Goal: Information Seeking & Learning: Learn about a topic

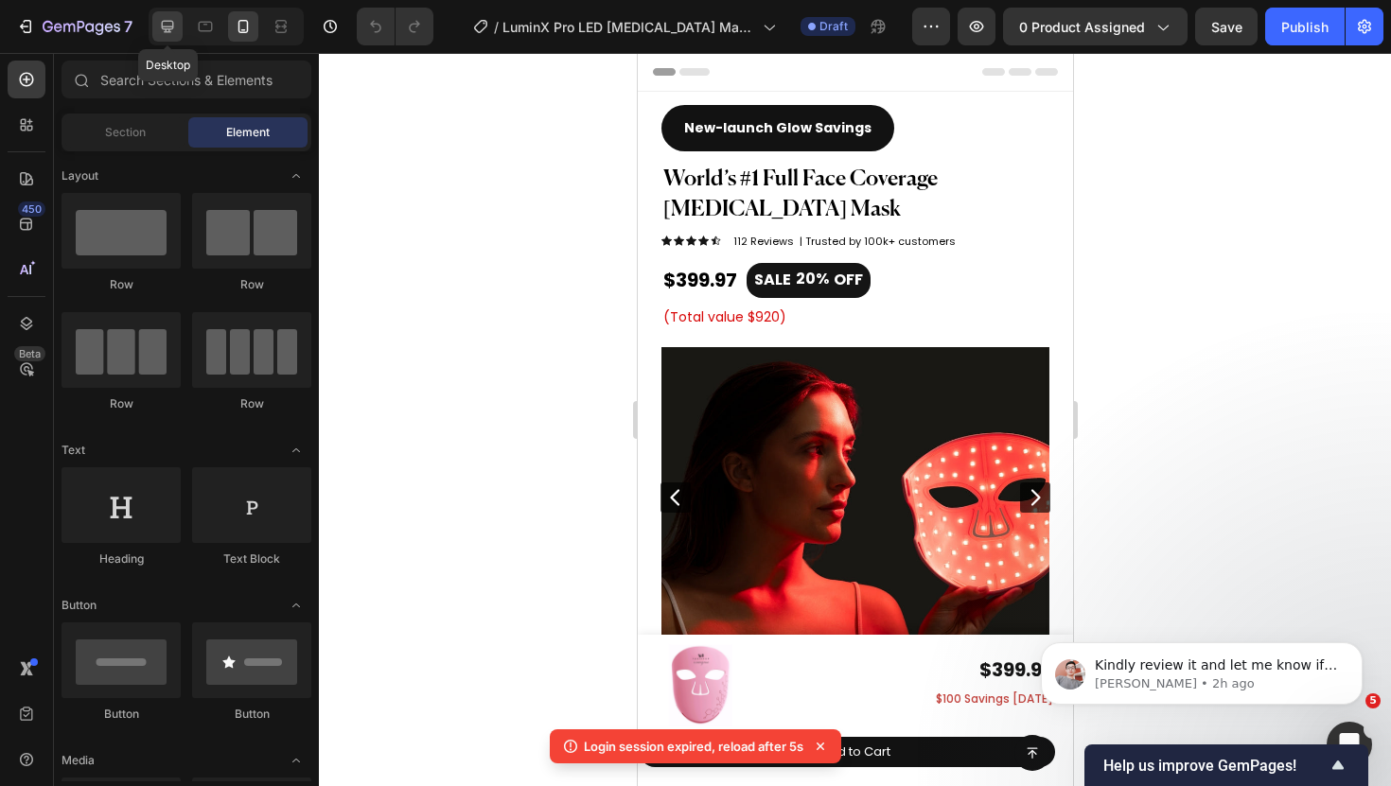
click at [167, 26] on icon at bounding box center [167, 26] width 19 height 19
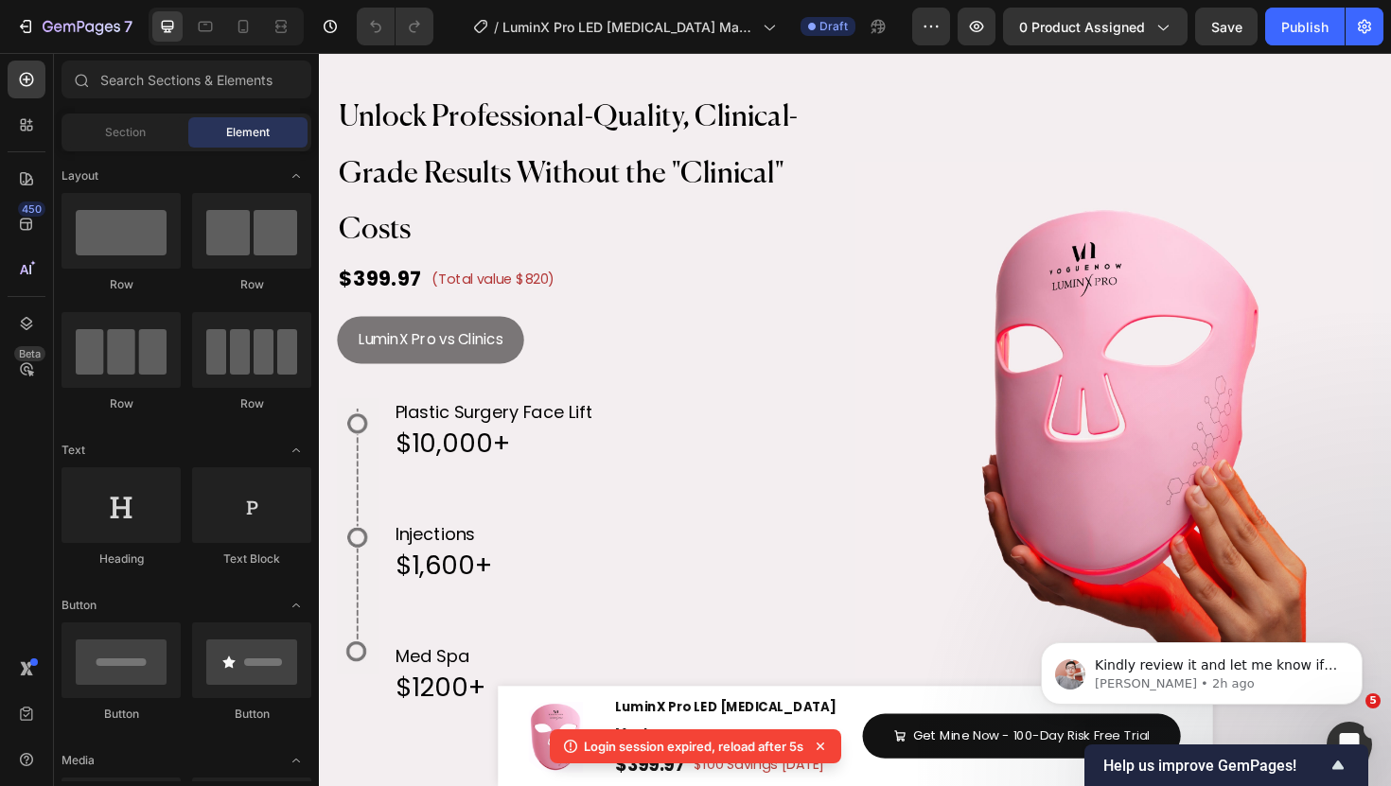
scroll to position [3479, 0]
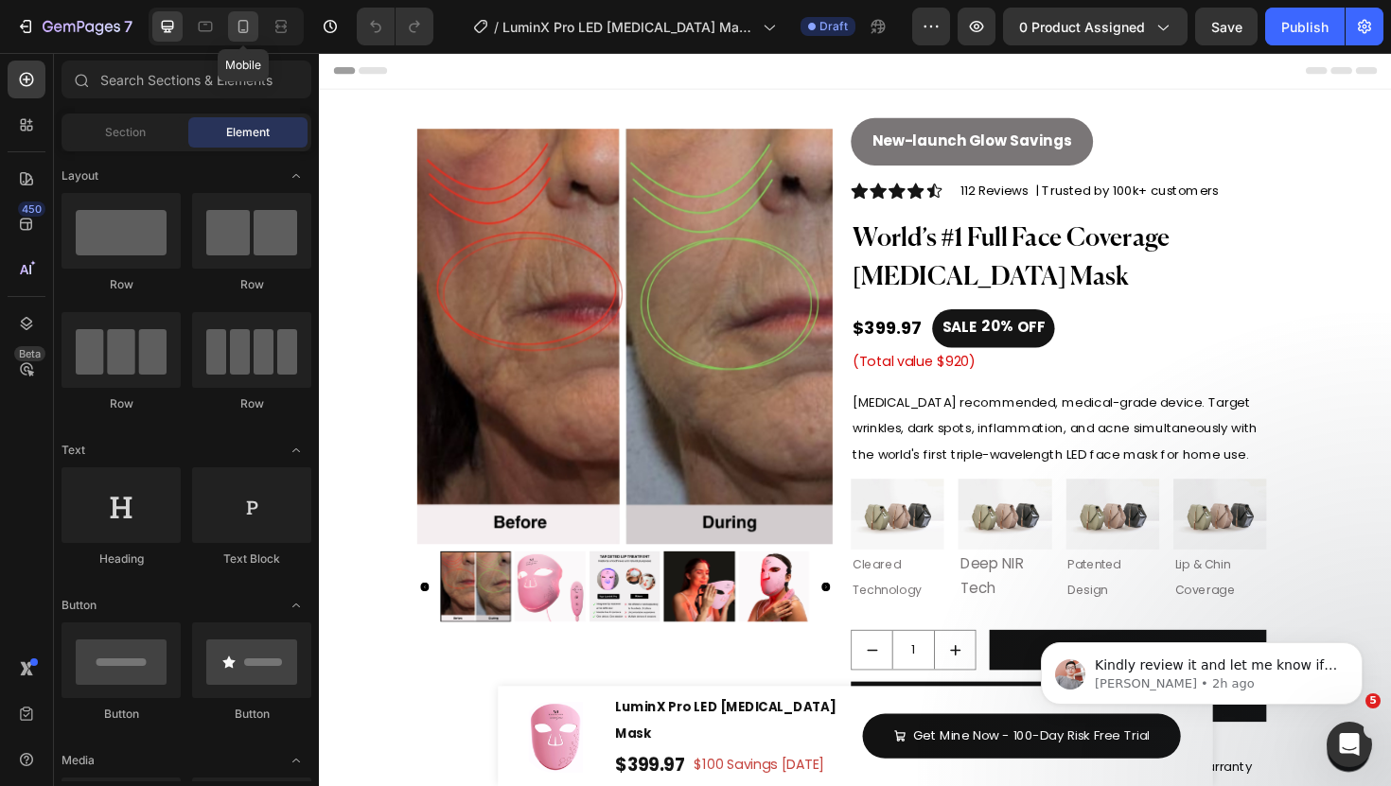
click at [256, 35] on div at bounding box center [243, 26] width 30 height 30
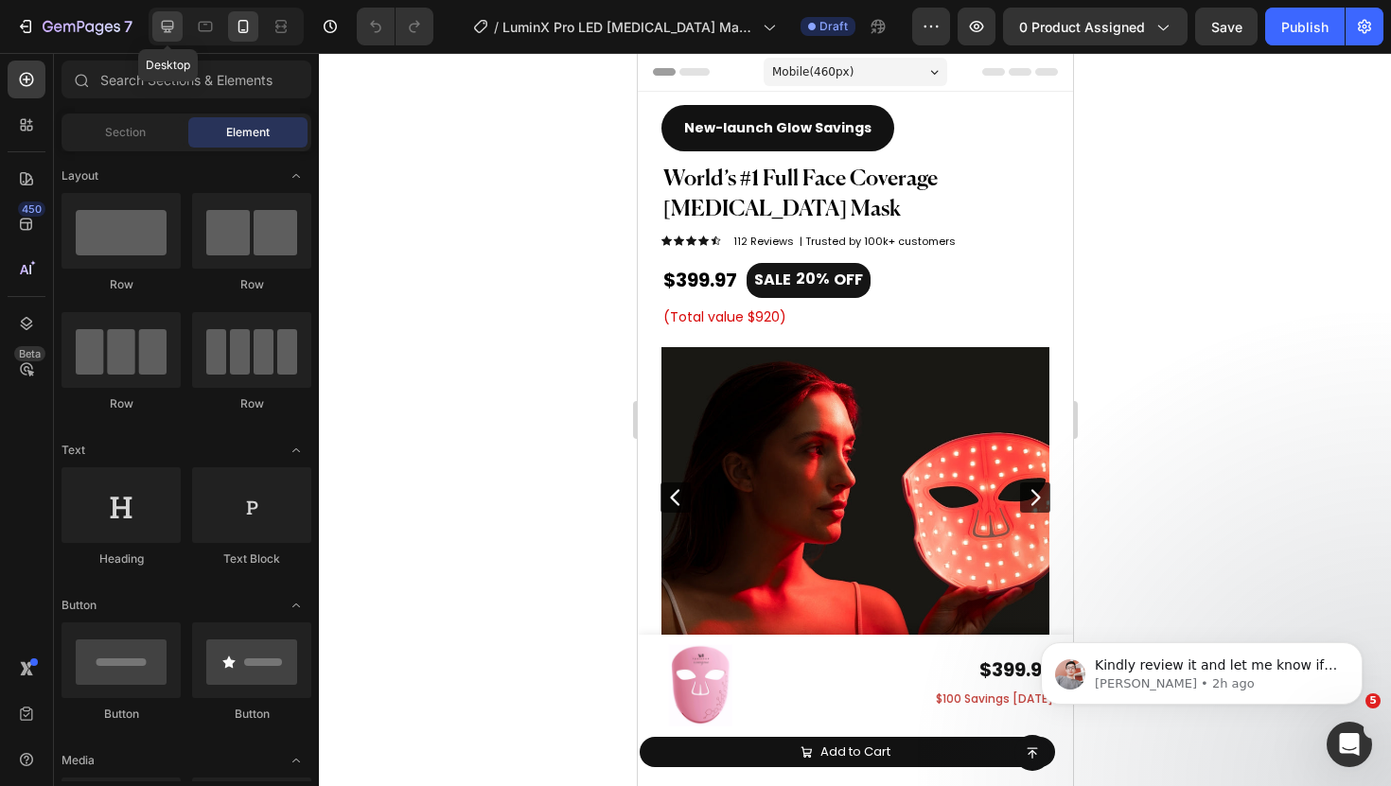
click at [164, 24] on icon at bounding box center [167, 26] width 19 height 19
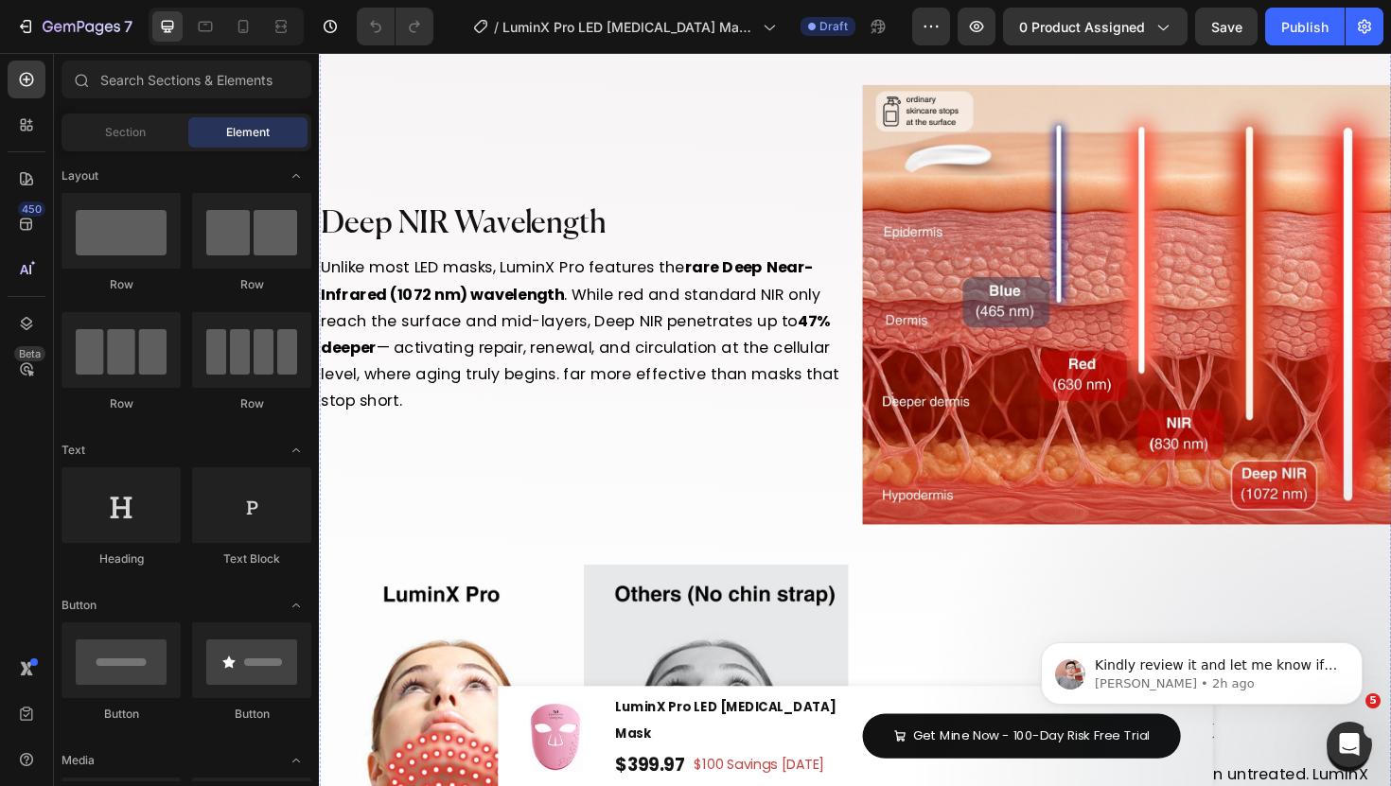
scroll to position [7940, 0]
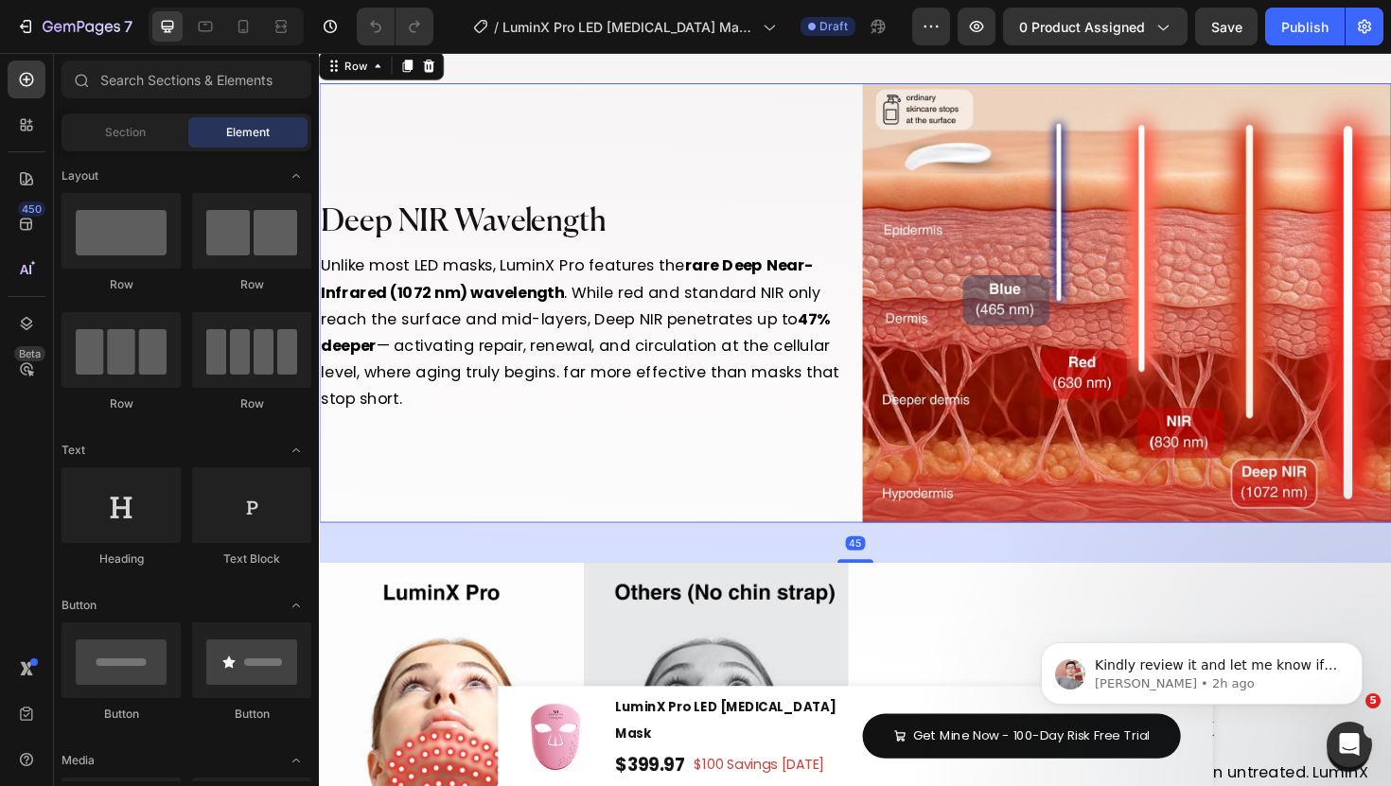
click at [889, 222] on div "Image Deep NIR Wavelength Heading Unlike most LED masks, LuminX Pro features th…" at bounding box center [887, 318] width 1136 height 466
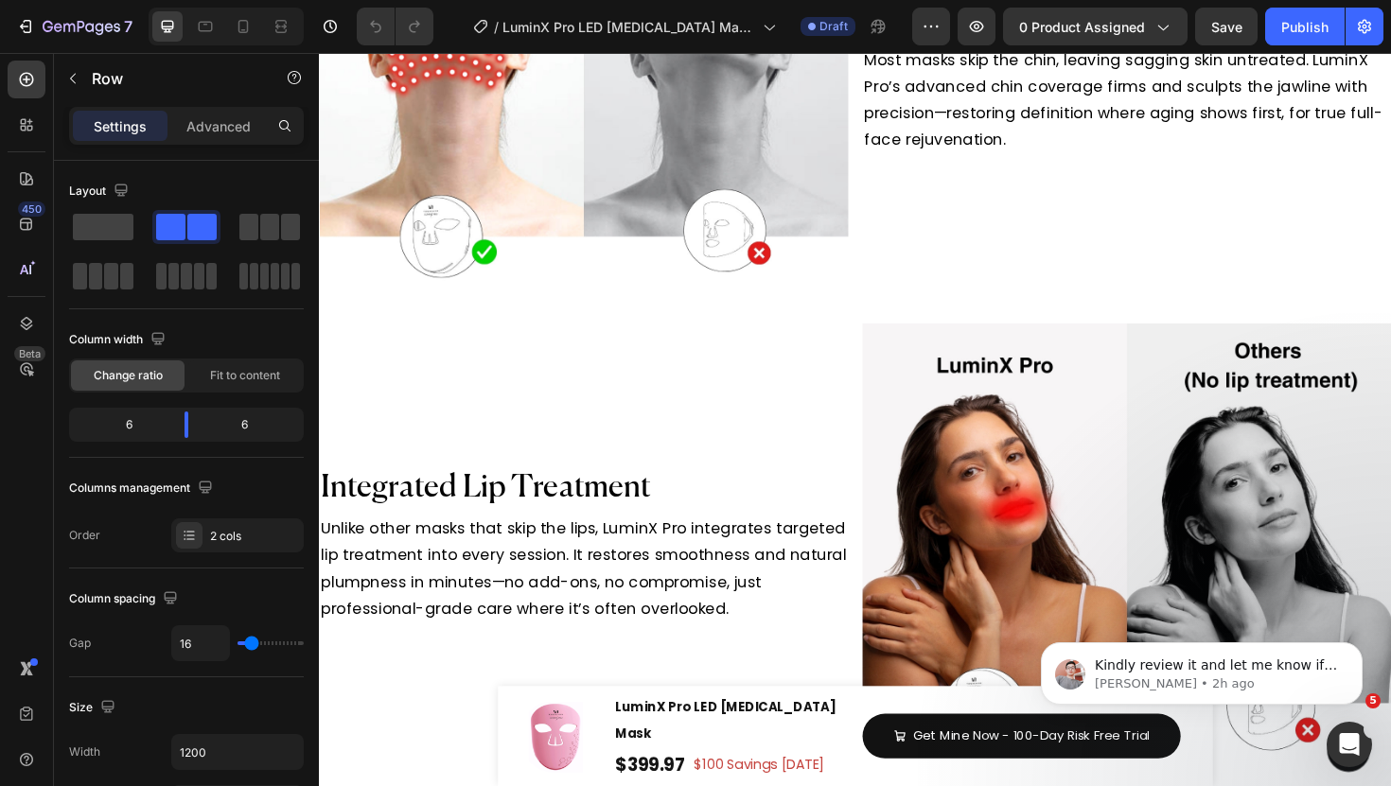
scroll to position [8757, 0]
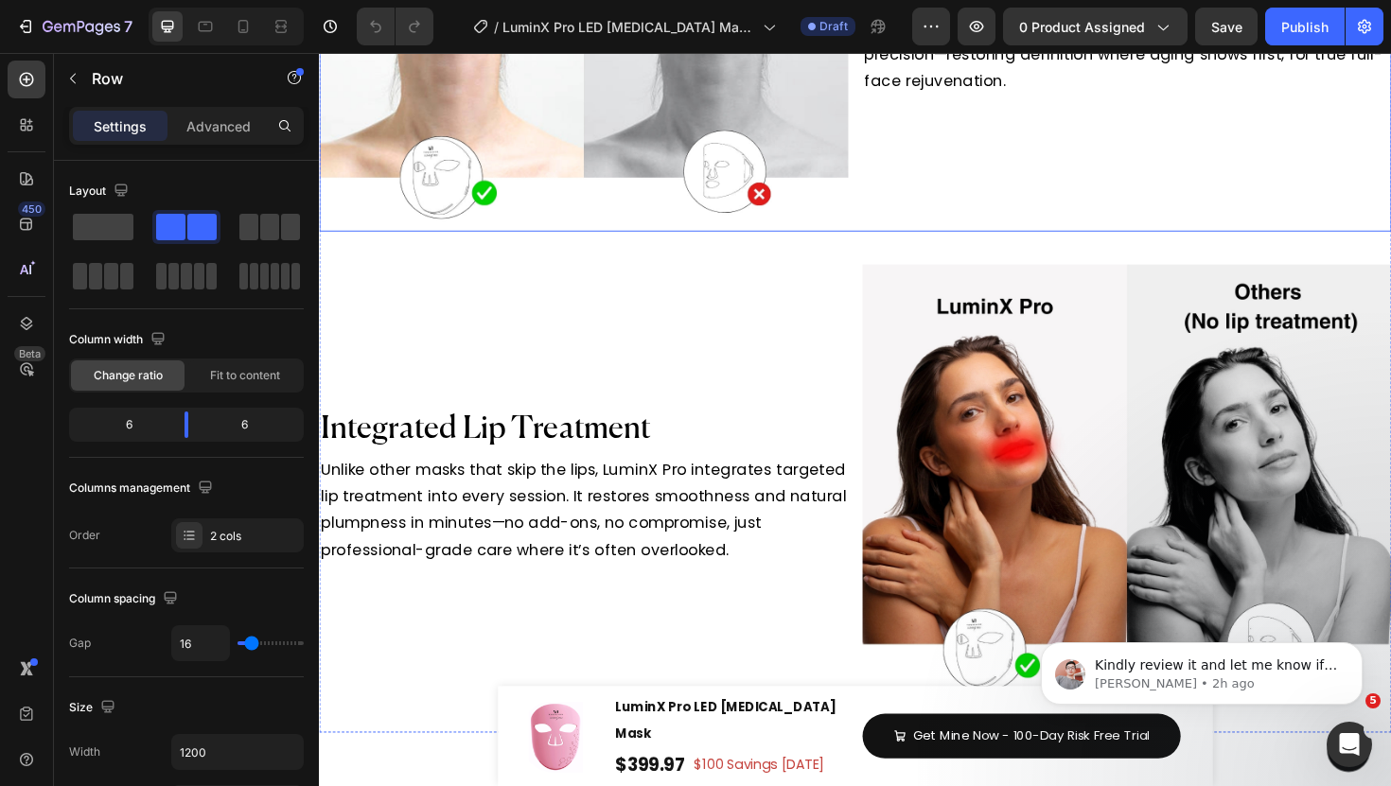
click at [957, 224] on div "Integrated Chin Treatment Heading Most masks skip the chin, leaving sagging ski…" at bounding box center [1174, 10] width 560 height 466
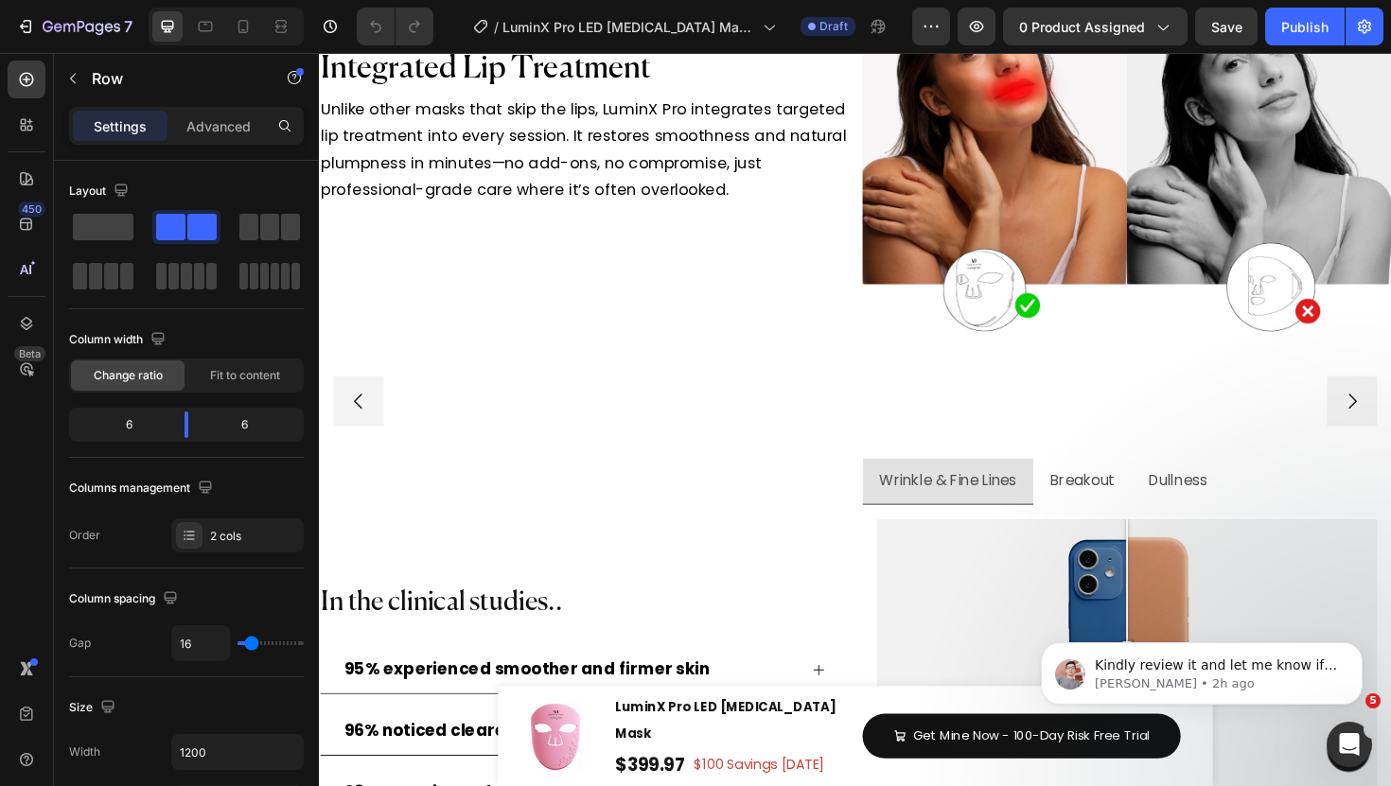
scroll to position [9165, 0]
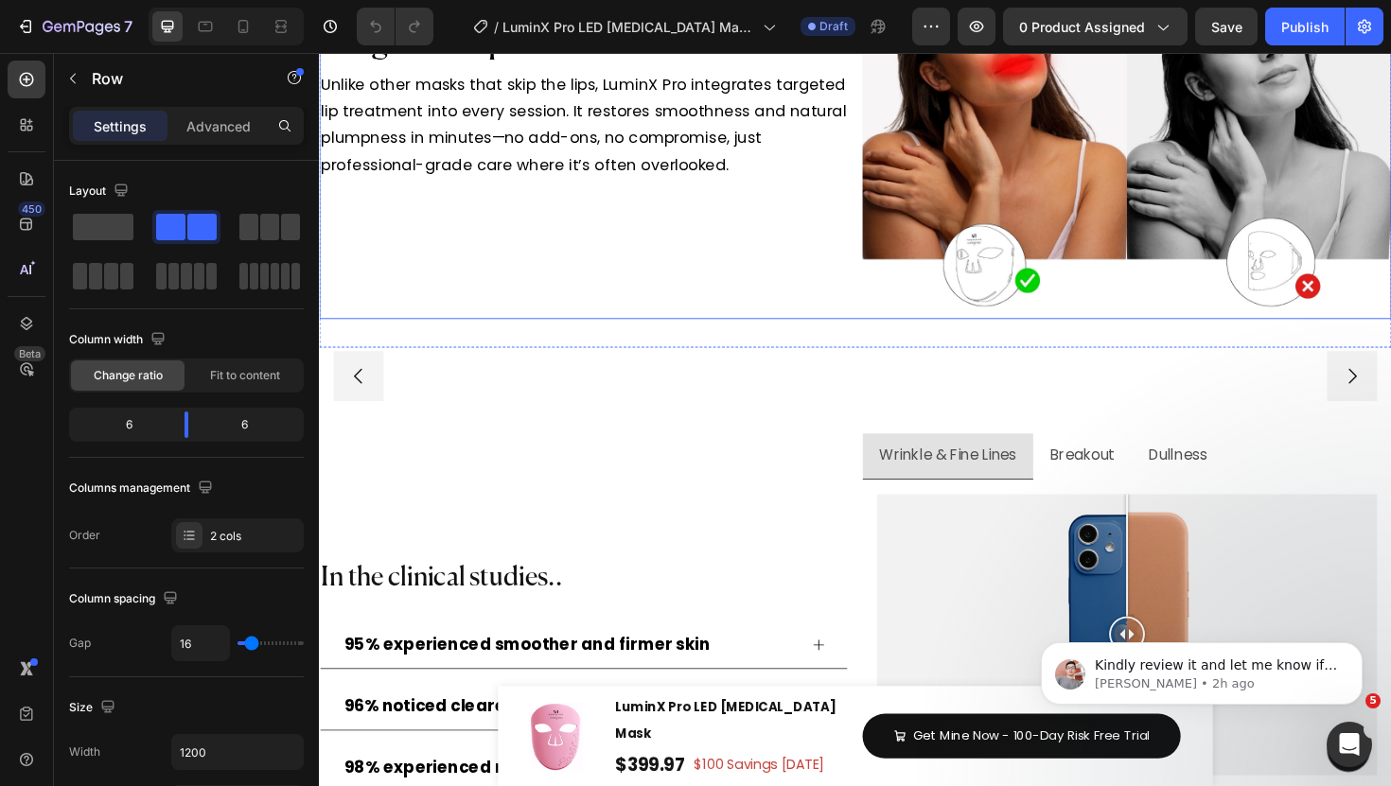
click at [819, 335] on div "Integrated Lip Treatment Heading Unlike other masks that skip the lips, LuminX …" at bounding box center [599, 102] width 560 height 466
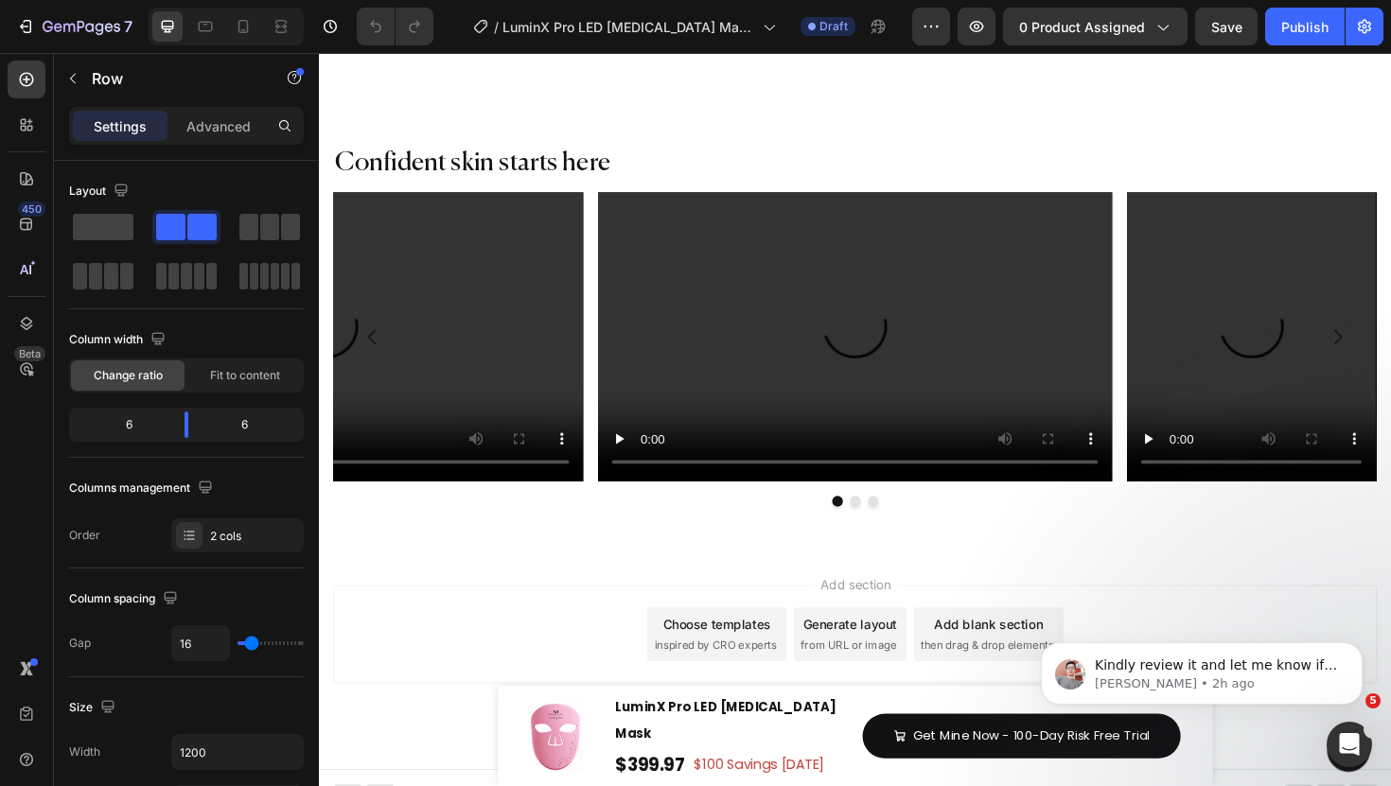
scroll to position [12649, 0]
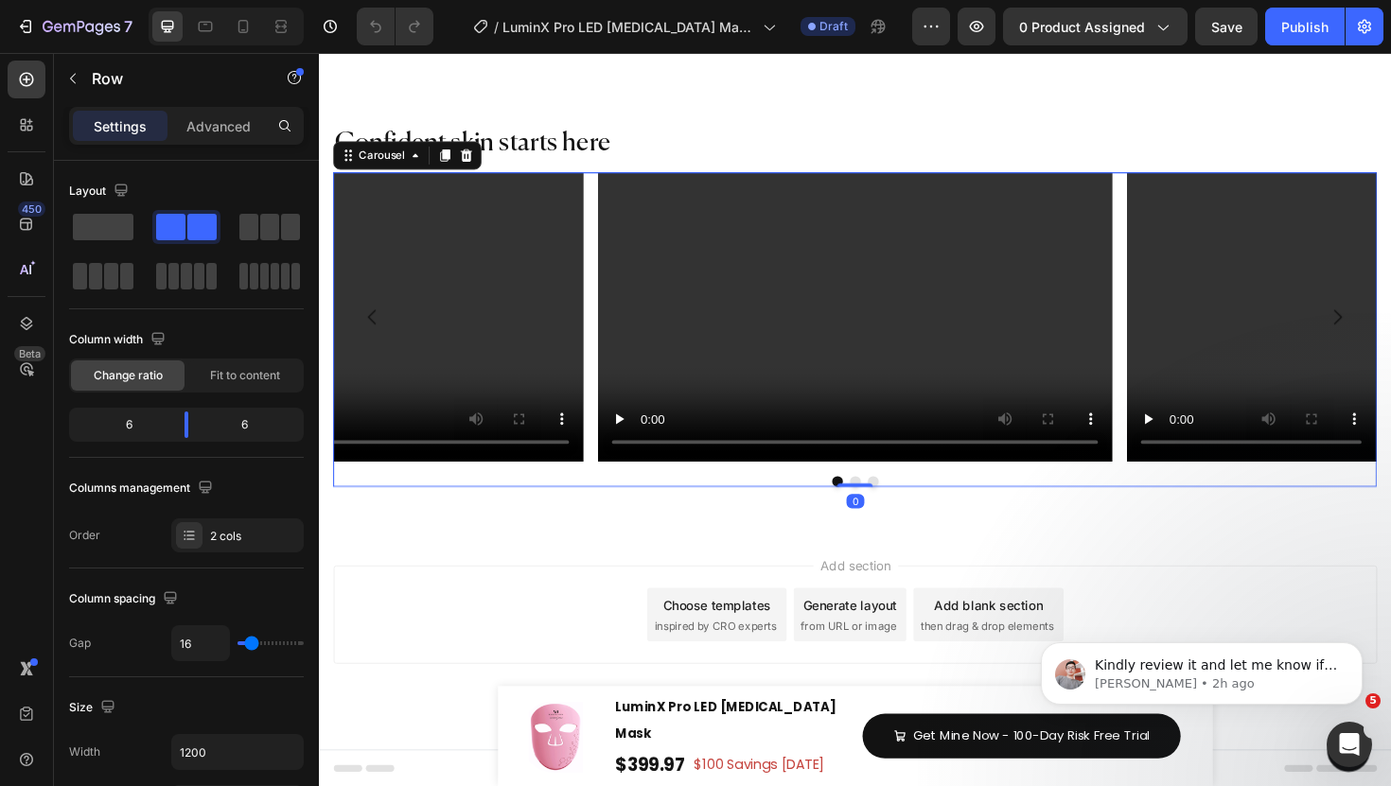
click at [609, 274] on div "Video Video Video" at bounding box center [886, 333] width 1105 height 307
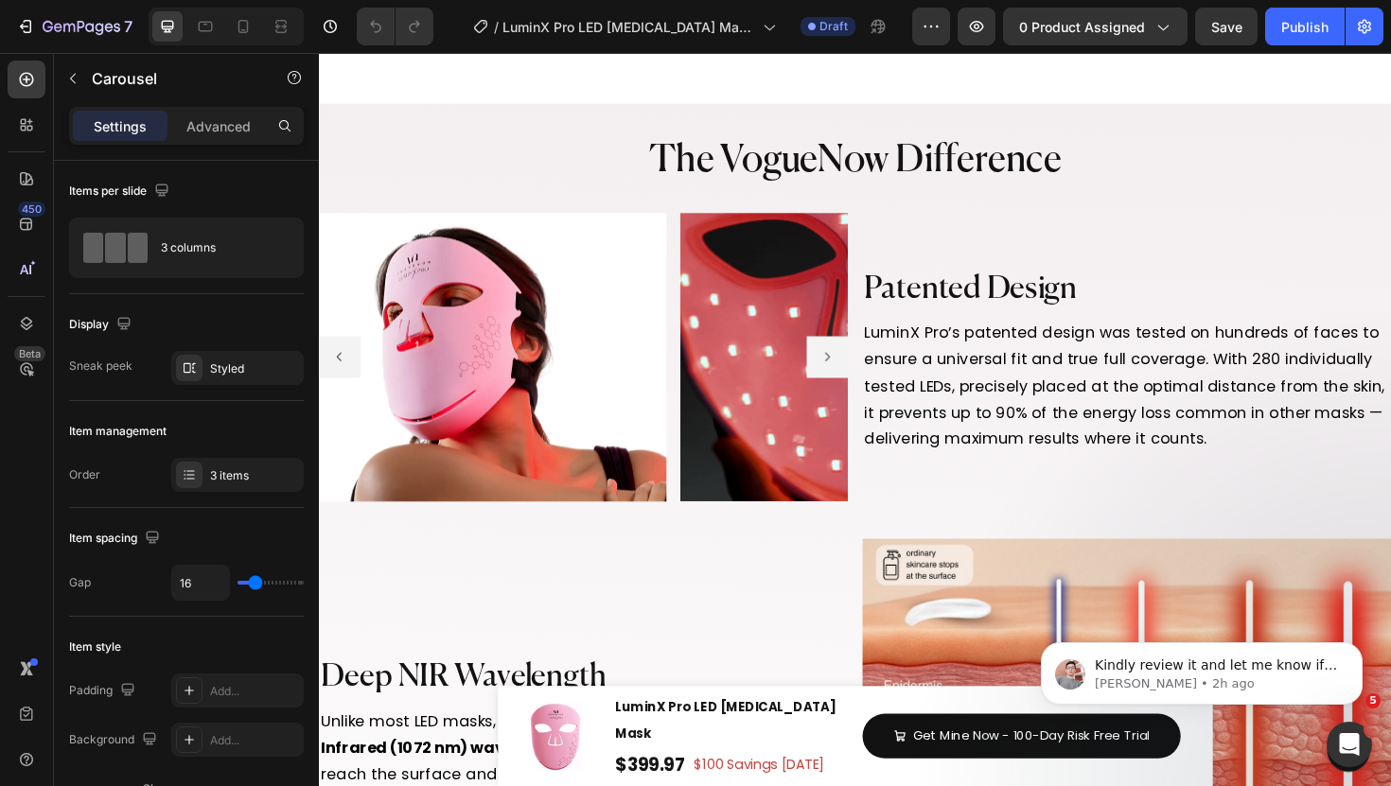
scroll to position [7638, 0]
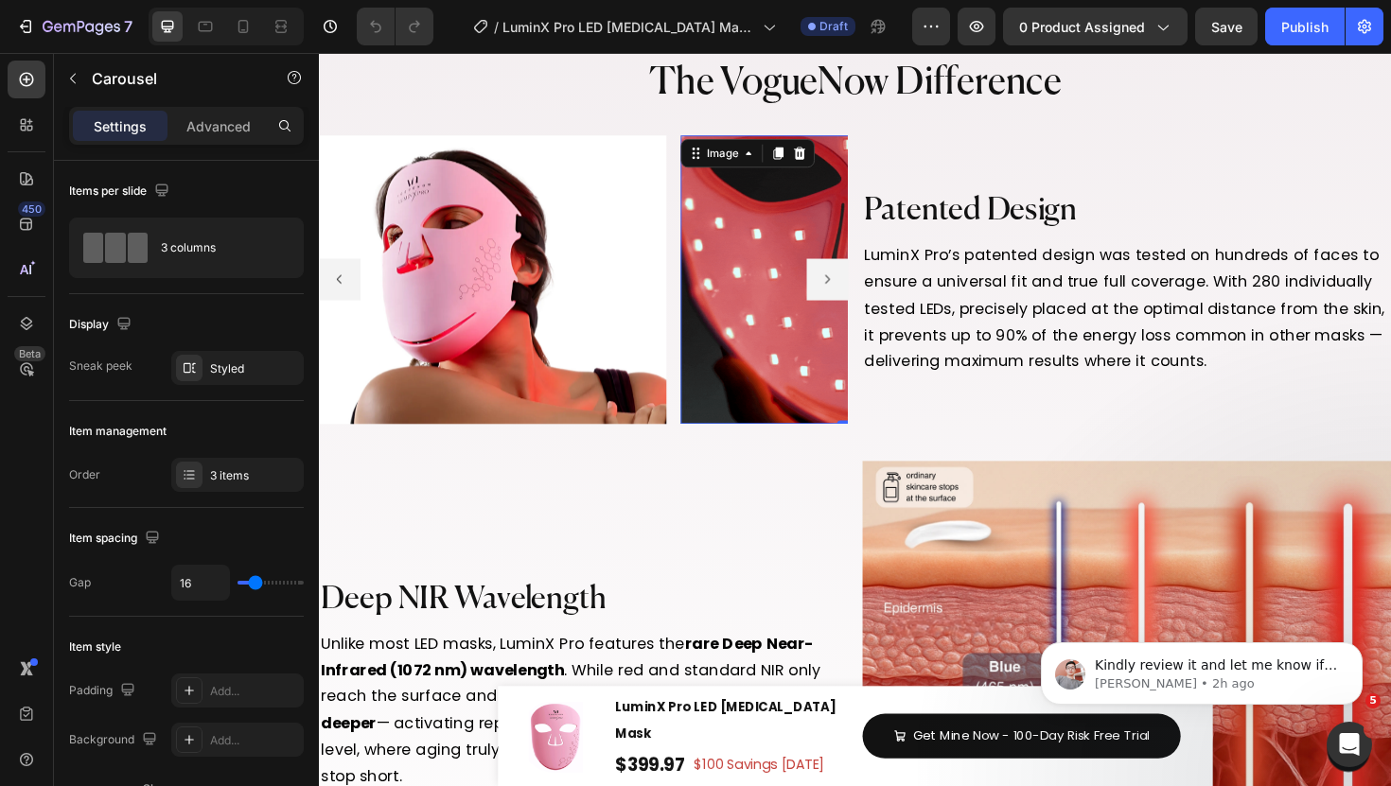
click at [870, 270] on img at bounding box center [886, 293] width 368 height 306
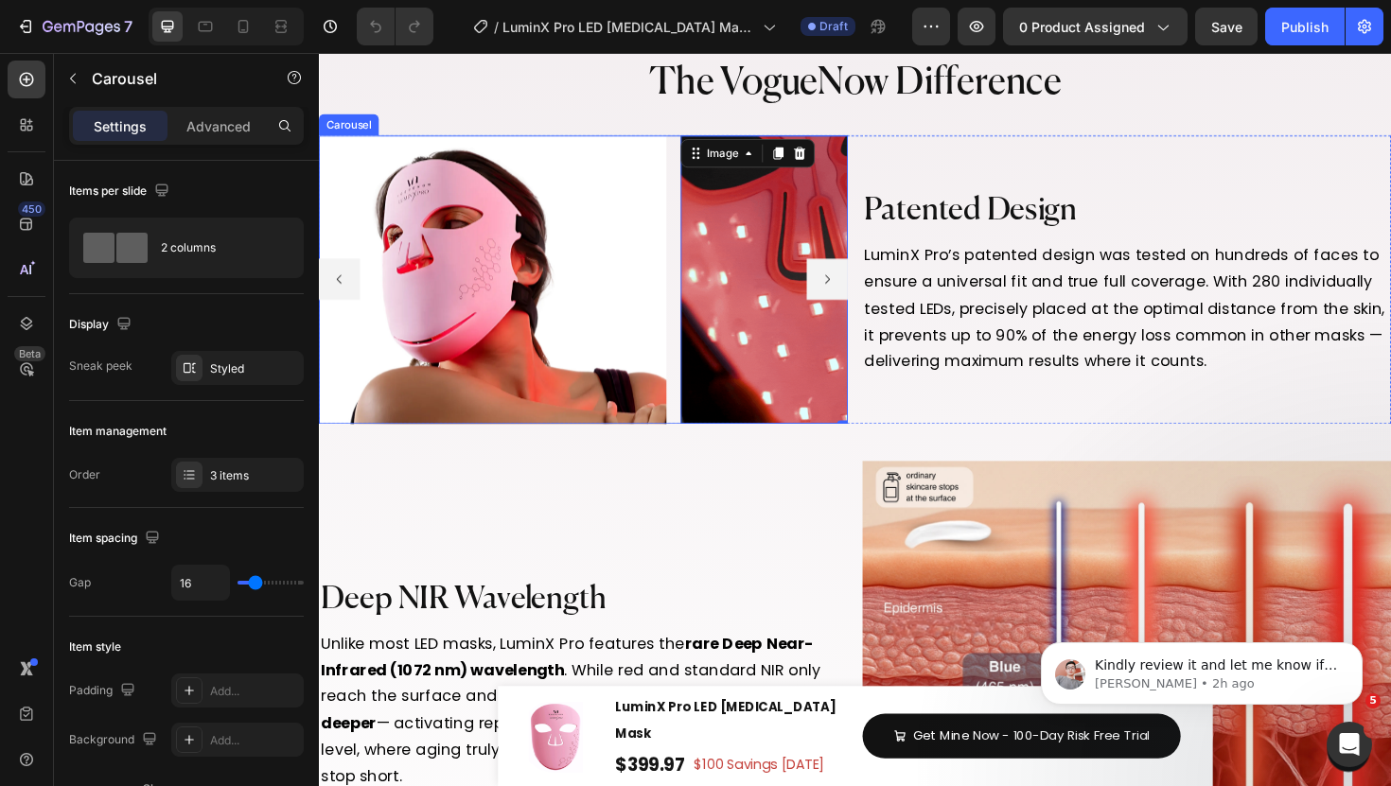
click at [858, 301] on button "Carousel Next Arrow" at bounding box center [858, 293] width 44 height 44
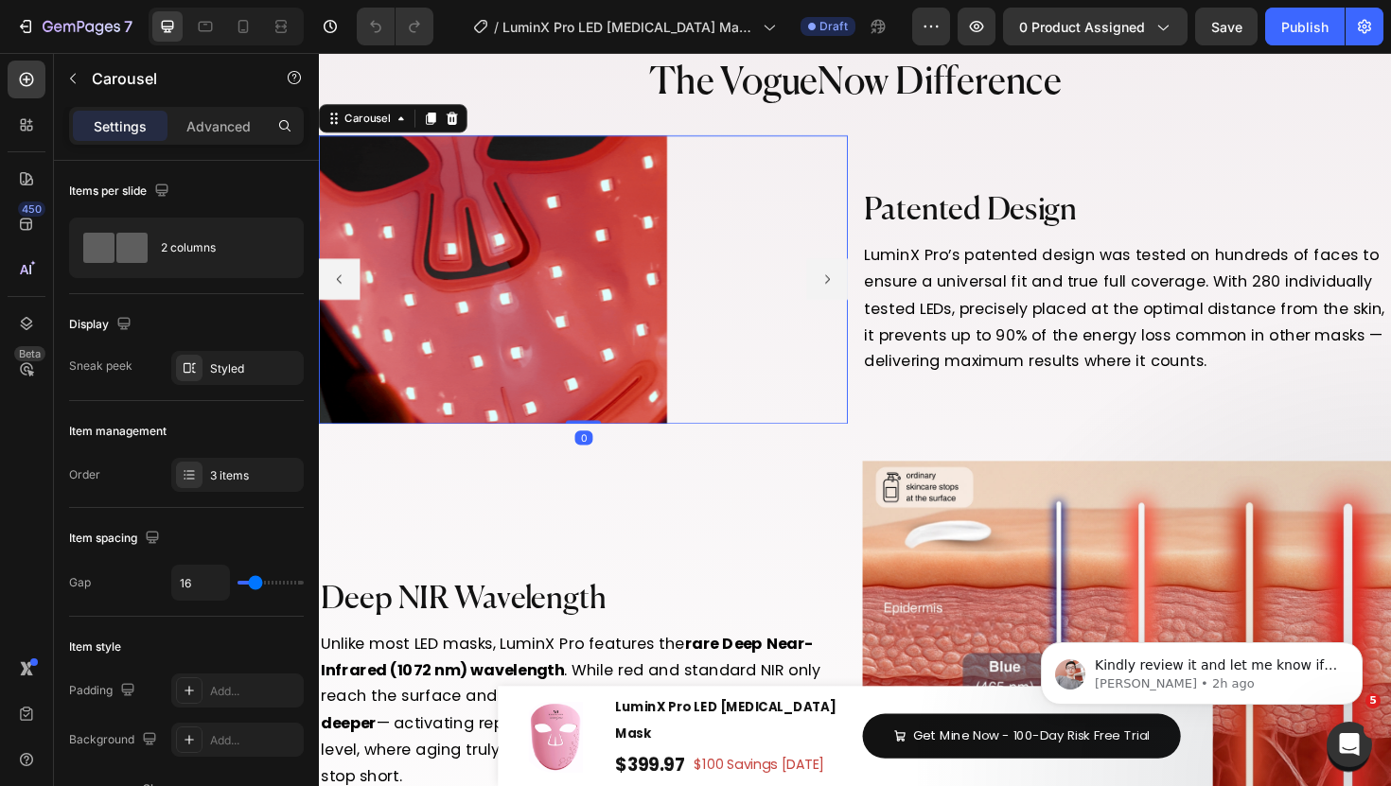
click at [858, 301] on button "Carousel Next Arrow" at bounding box center [858, 293] width 44 height 44
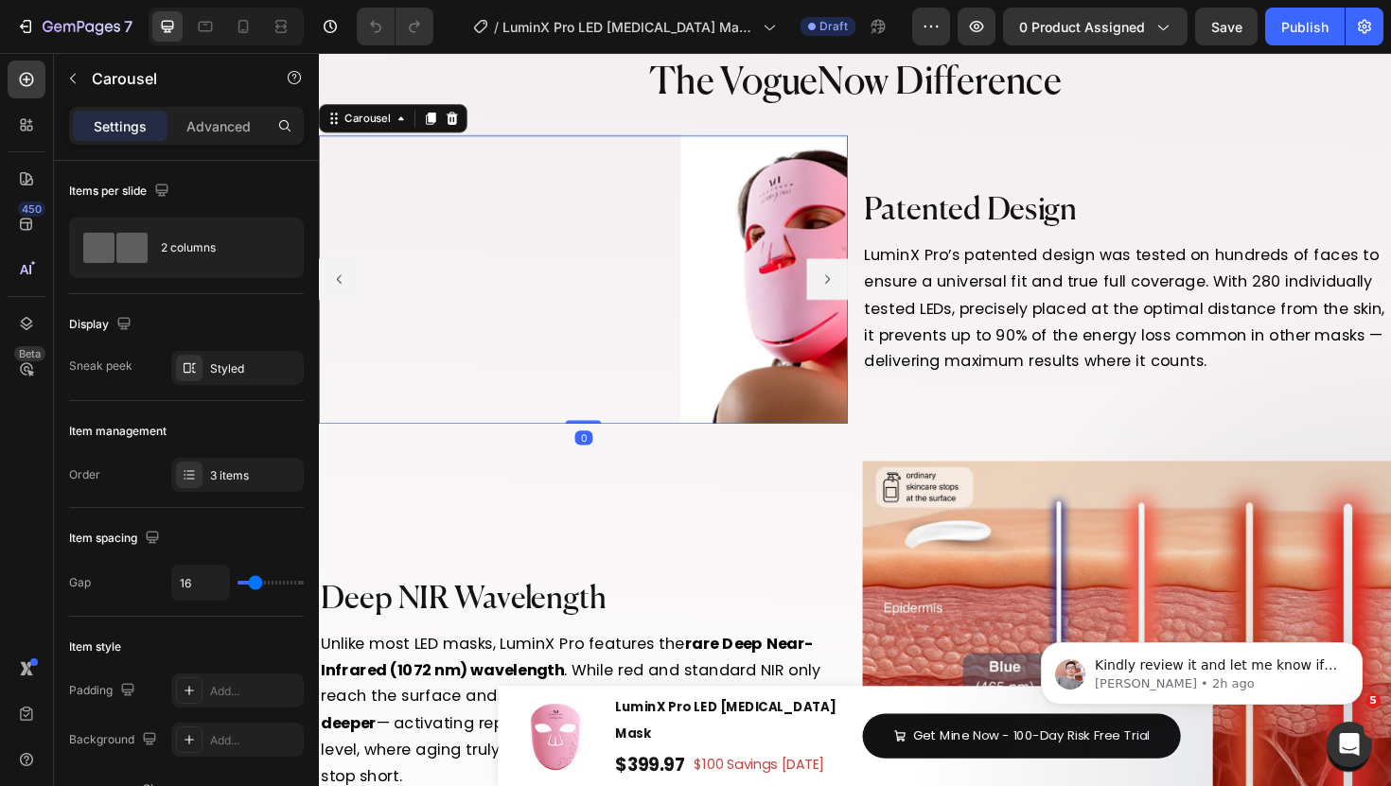
click at [858, 301] on button "Carousel Next Arrow" at bounding box center [858, 293] width 44 height 44
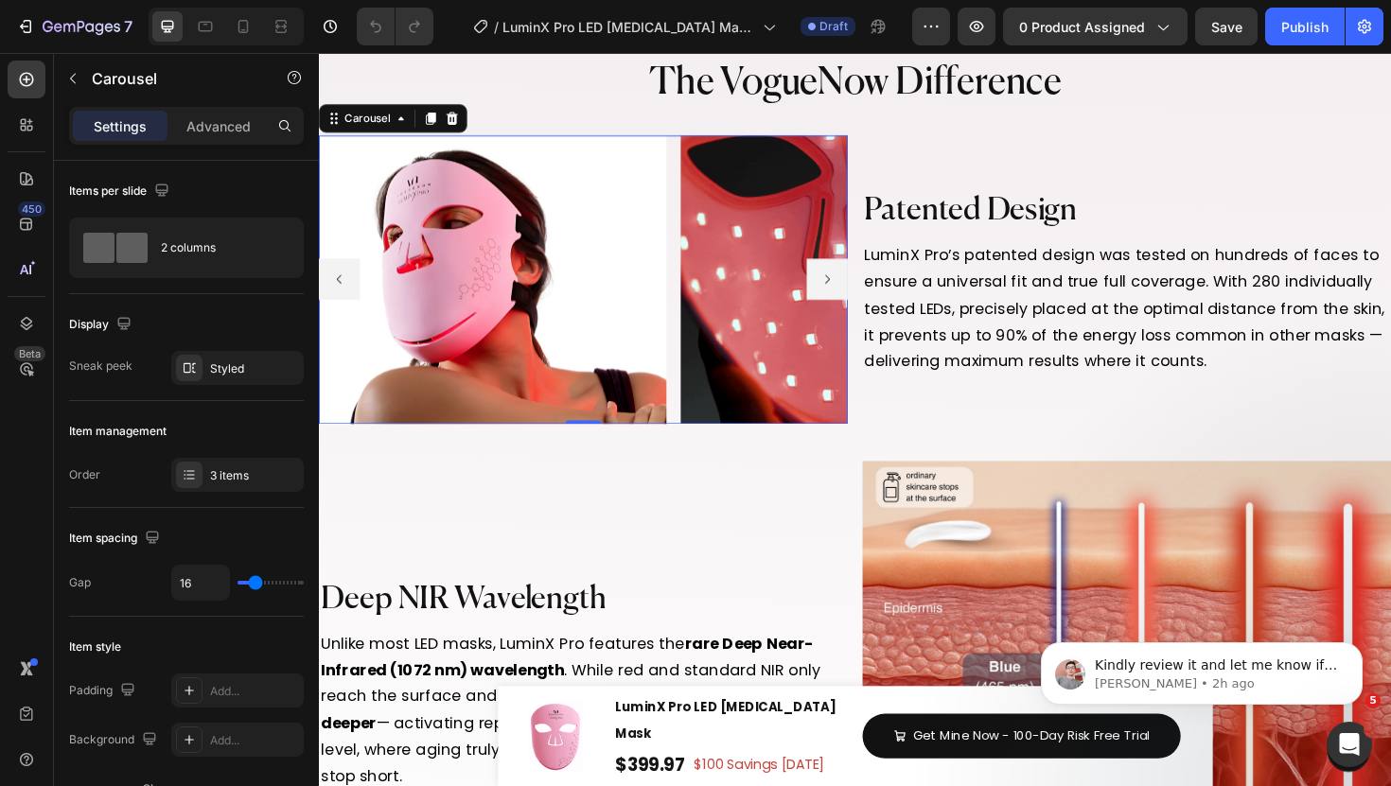
click at [347, 289] on button "Carousel Back Arrow" at bounding box center [341, 293] width 44 height 44
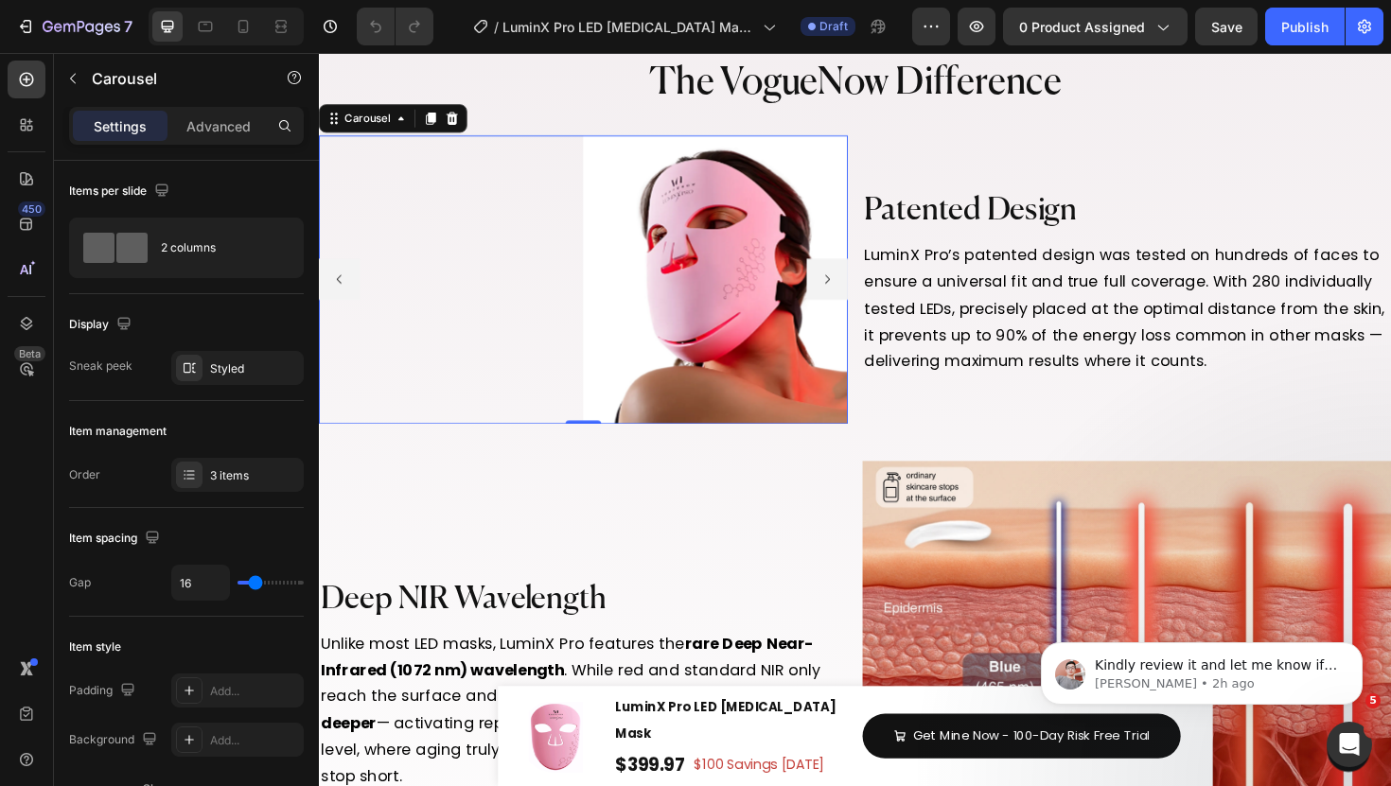
click at [347, 290] on button "Carousel Back Arrow" at bounding box center [341, 293] width 44 height 44
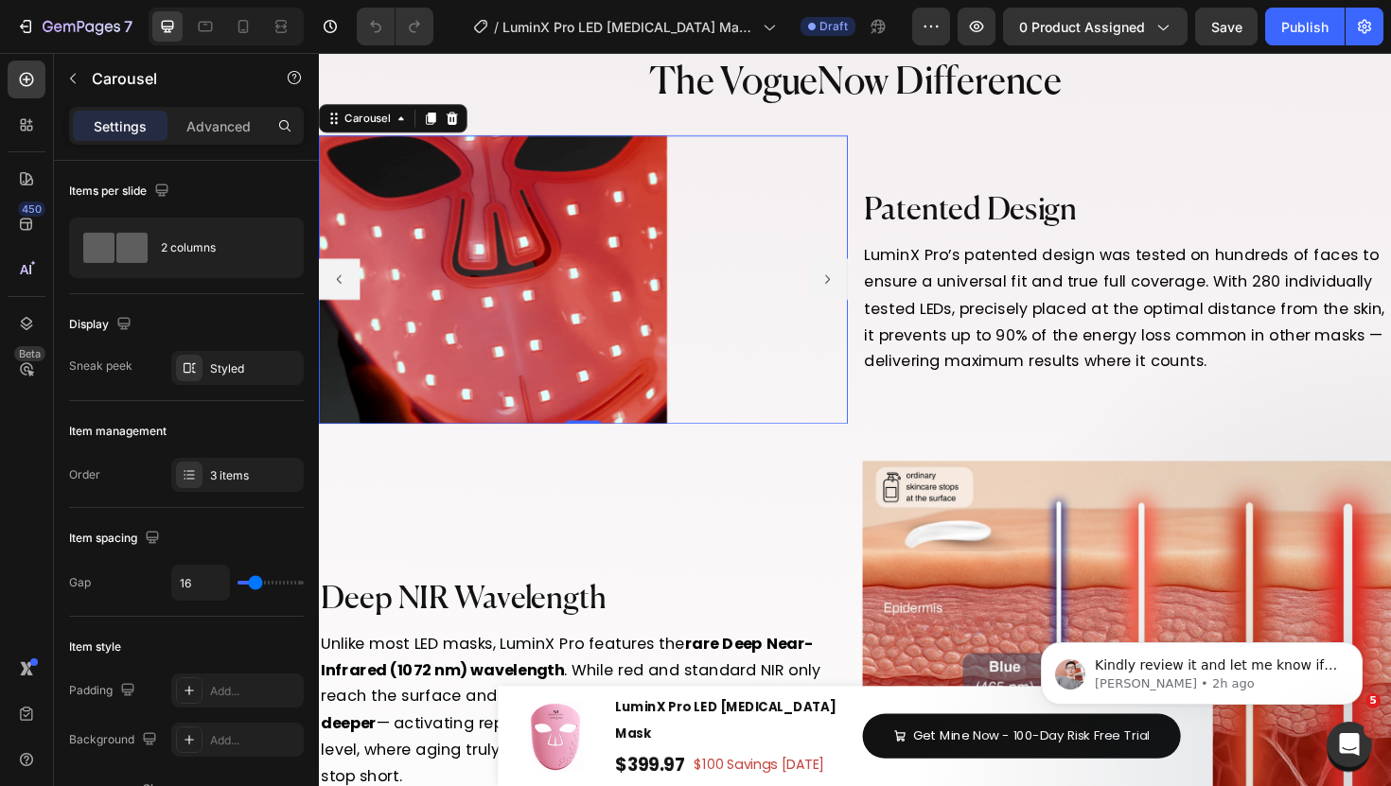
click at [347, 290] on button "Carousel Back Arrow" at bounding box center [341, 293] width 44 height 44
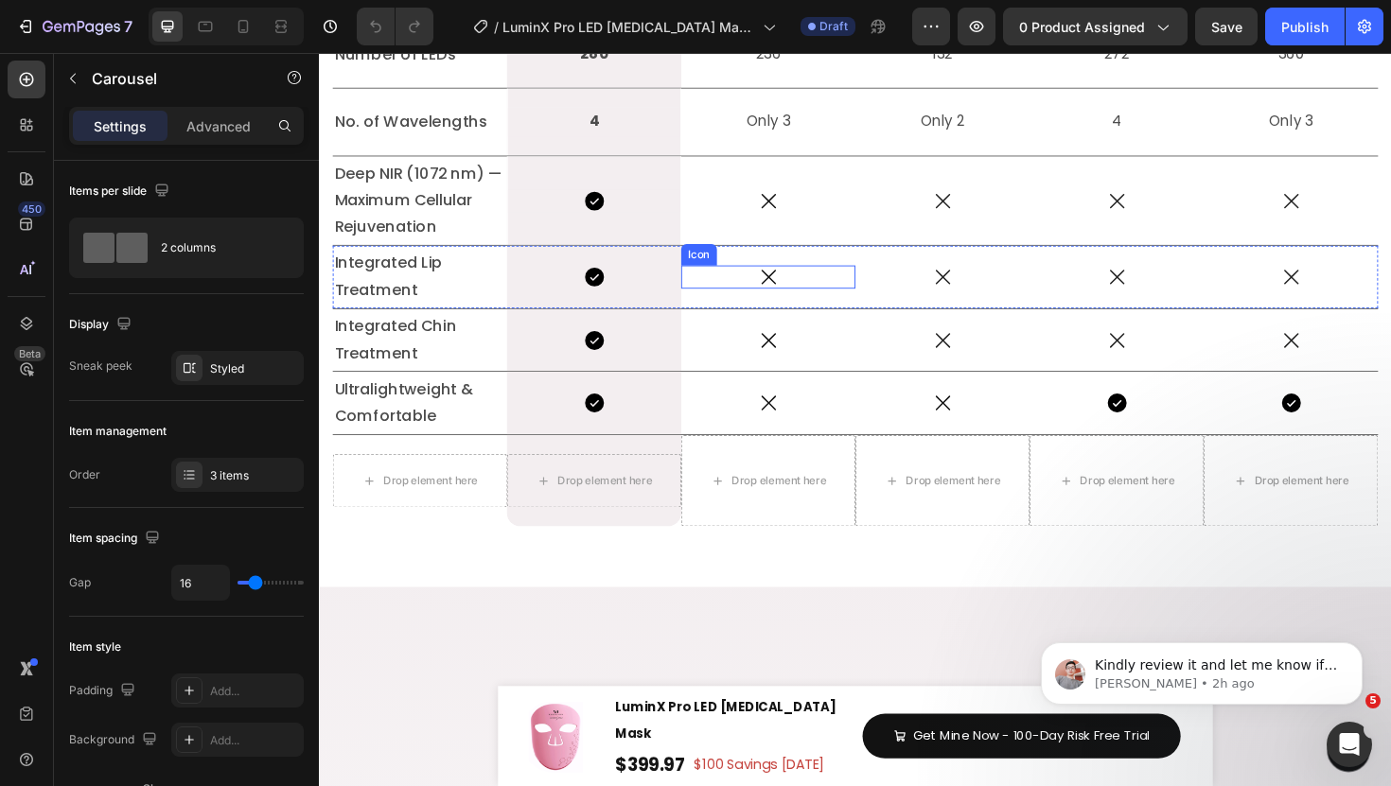
scroll to position [6899, 0]
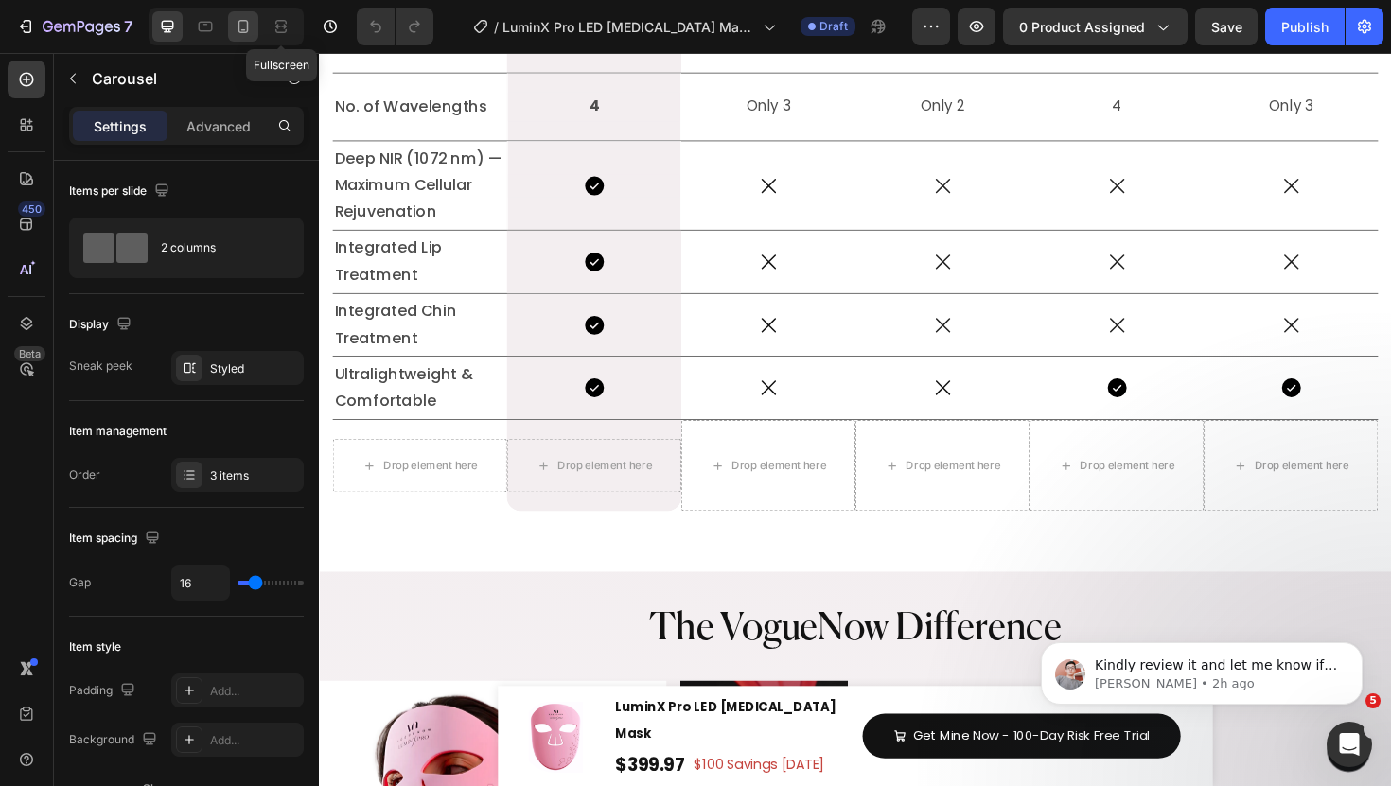
click at [245, 21] on icon at bounding box center [243, 26] width 10 height 13
type input "100%"
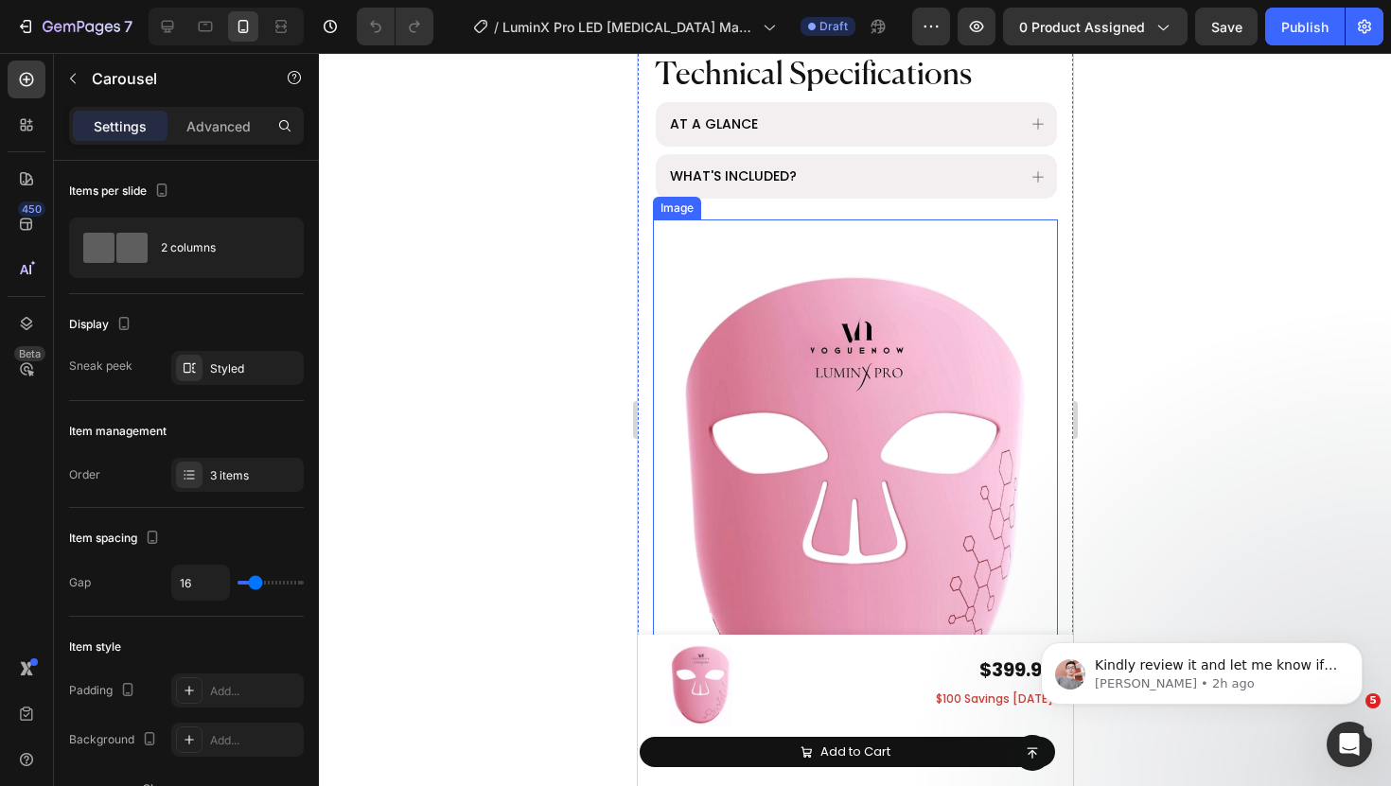
scroll to position [3533, 0]
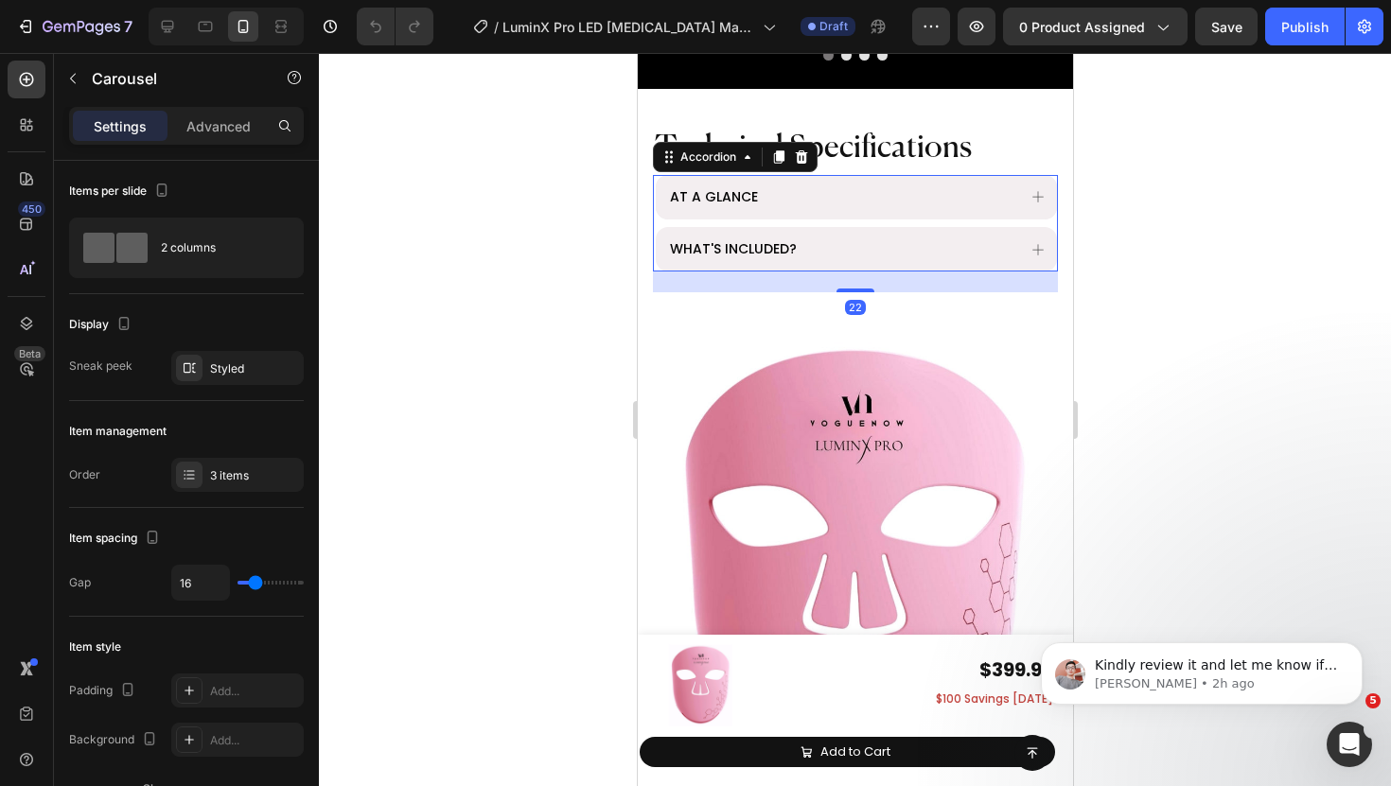
click at [964, 186] on div "AT A GLANCE" at bounding box center [840, 197] width 348 height 29
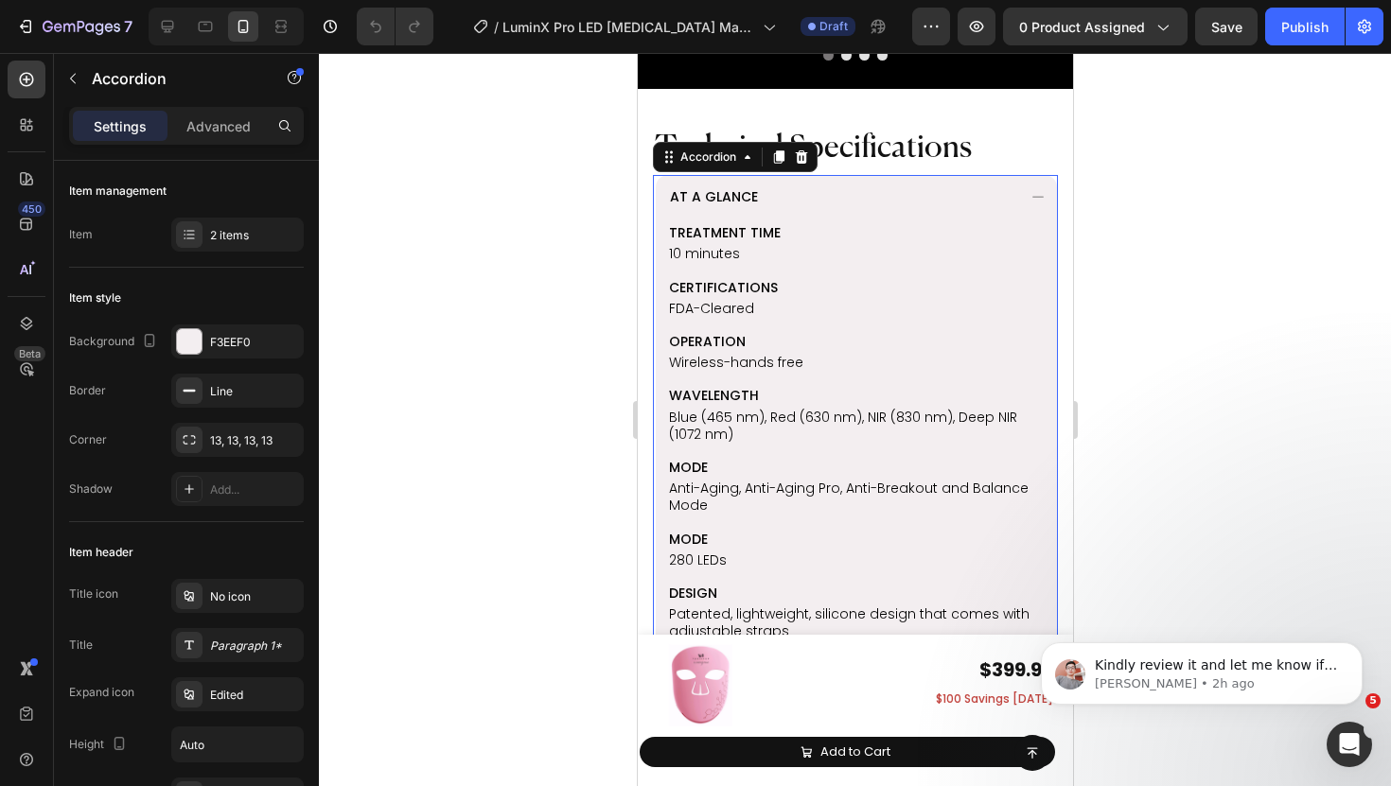
click at [964, 187] on div "AT A GLANCE" at bounding box center [840, 197] width 348 height 29
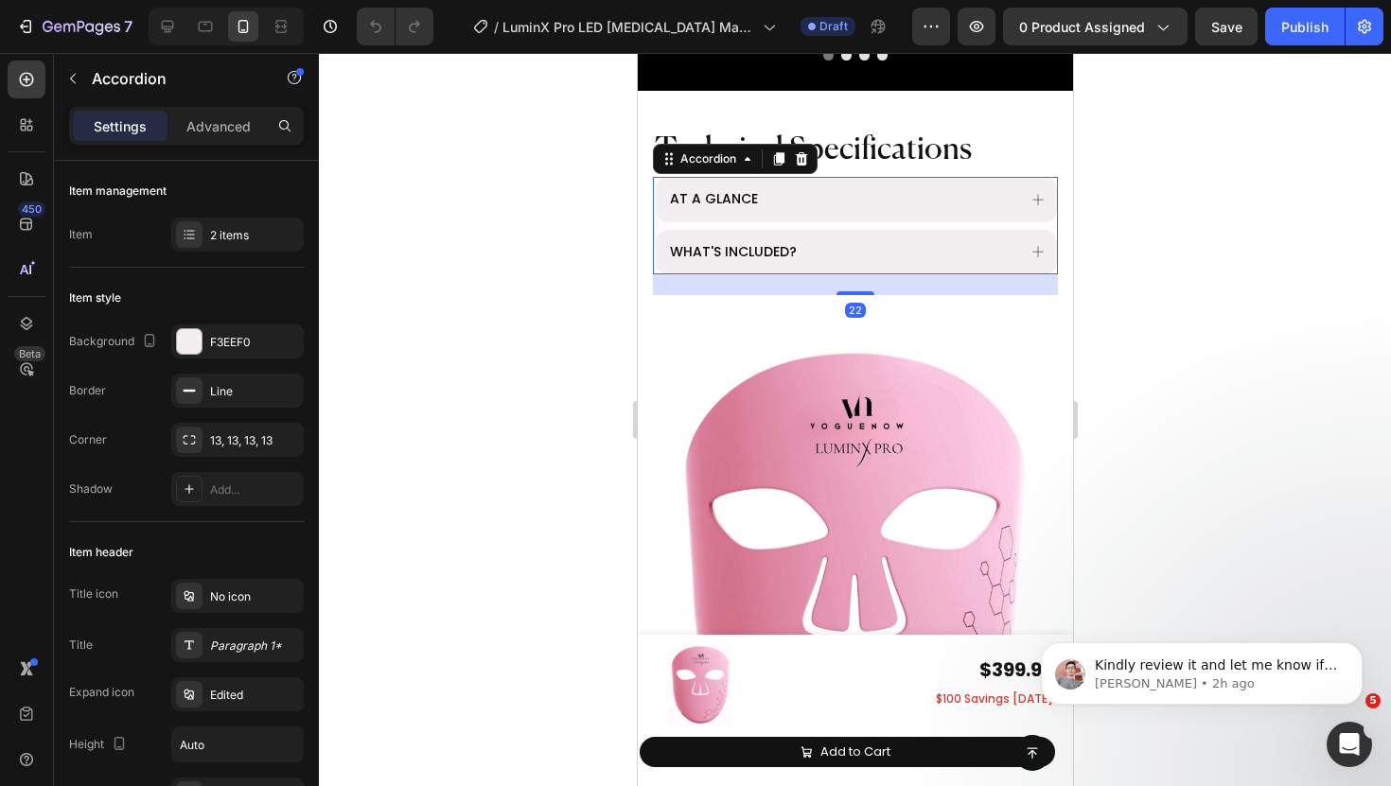
click at [884, 261] on div "WHAT'S INCLUDED?" at bounding box center [840, 252] width 348 height 29
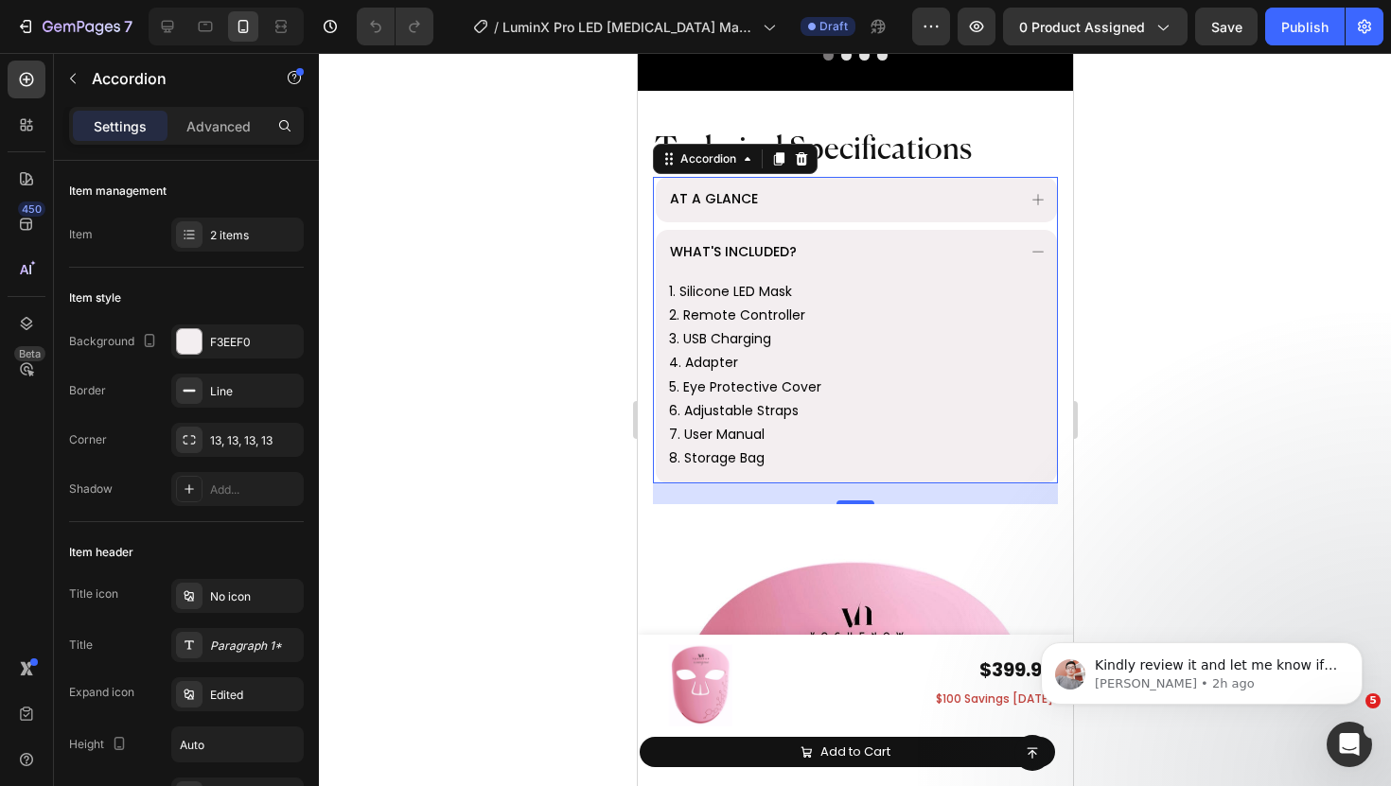
click at [884, 261] on div "WHAT'S INCLUDED?" at bounding box center [840, 252] width 348 height 29
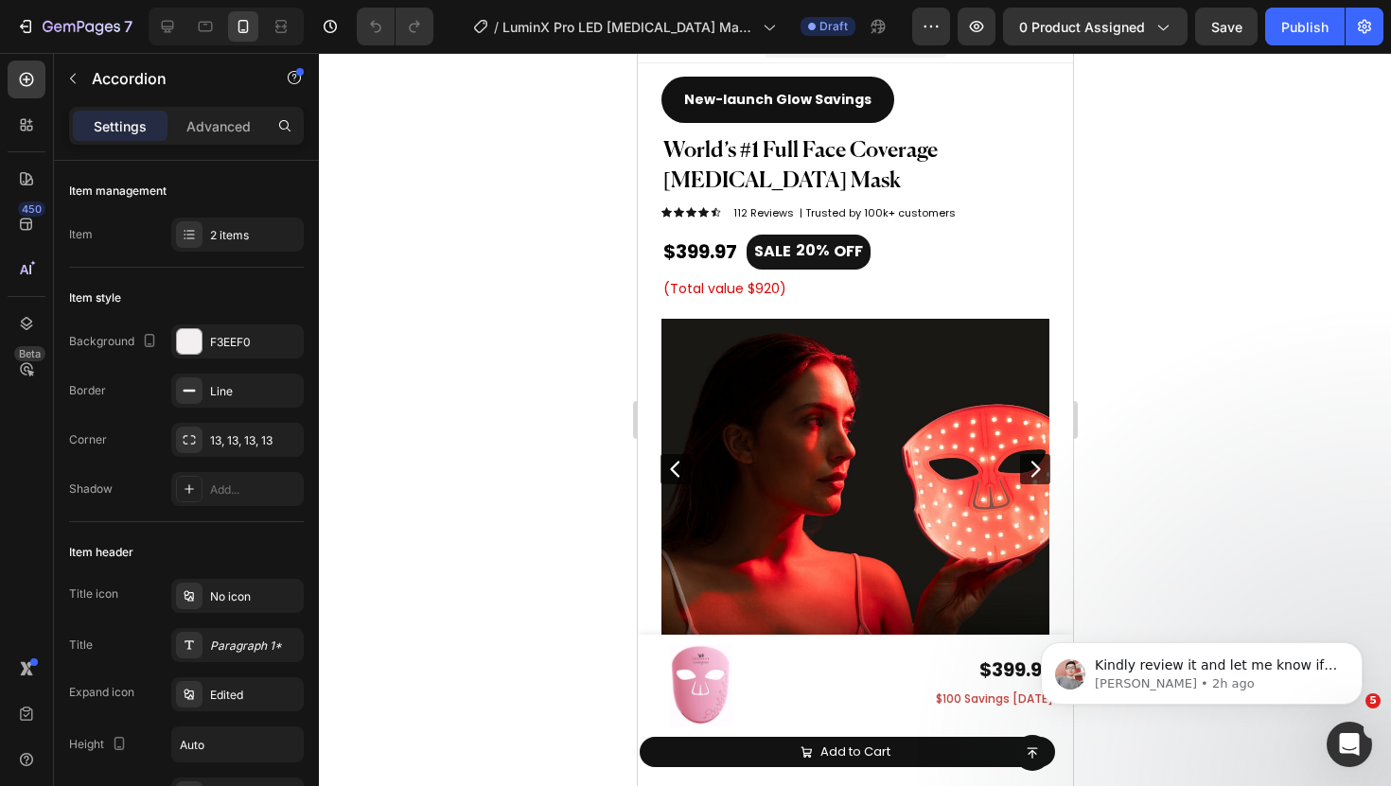
scroll to position [0, 0]
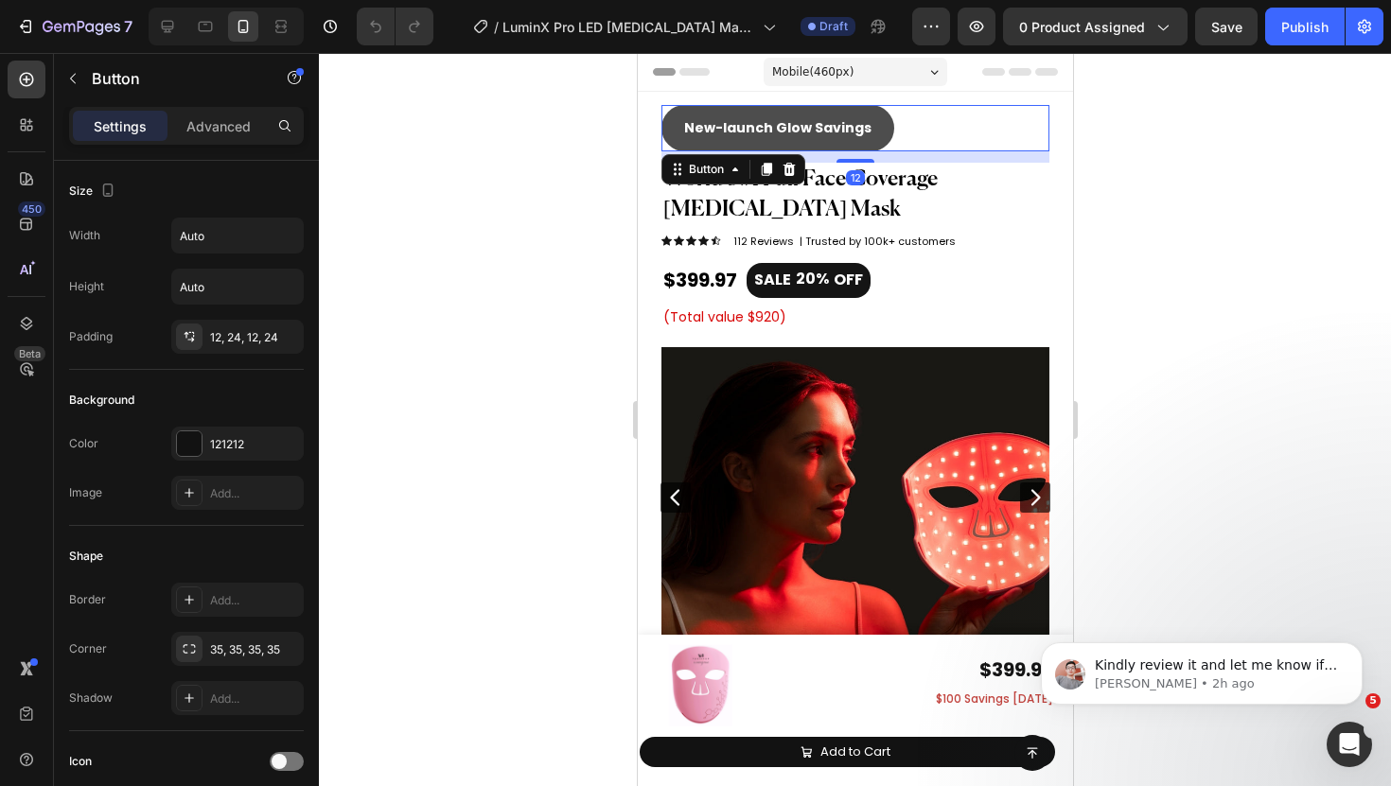
click at [669, 138] on button "New-launch Glow Savings" at bounding box center [777, 128] width 233 height 46
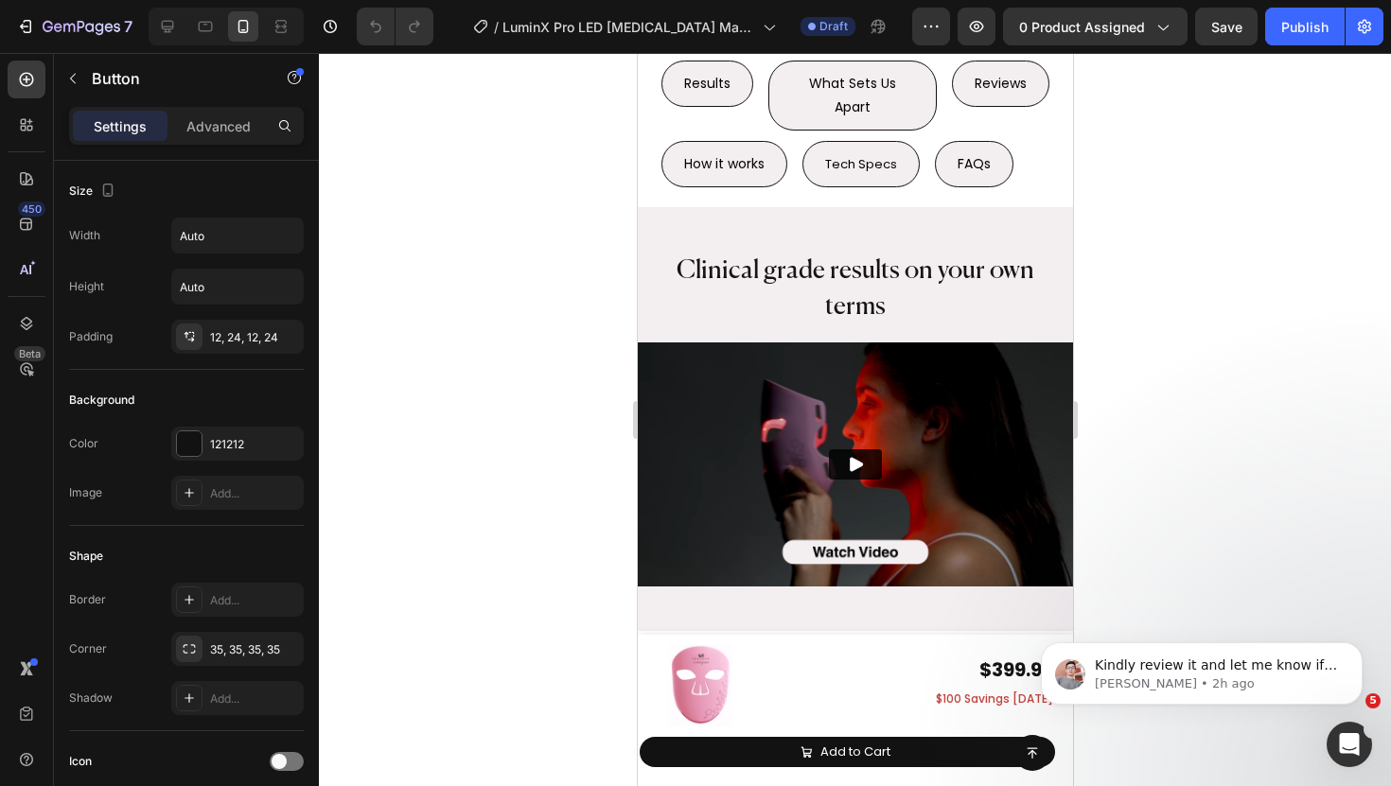
scroll to position [1749, 0]
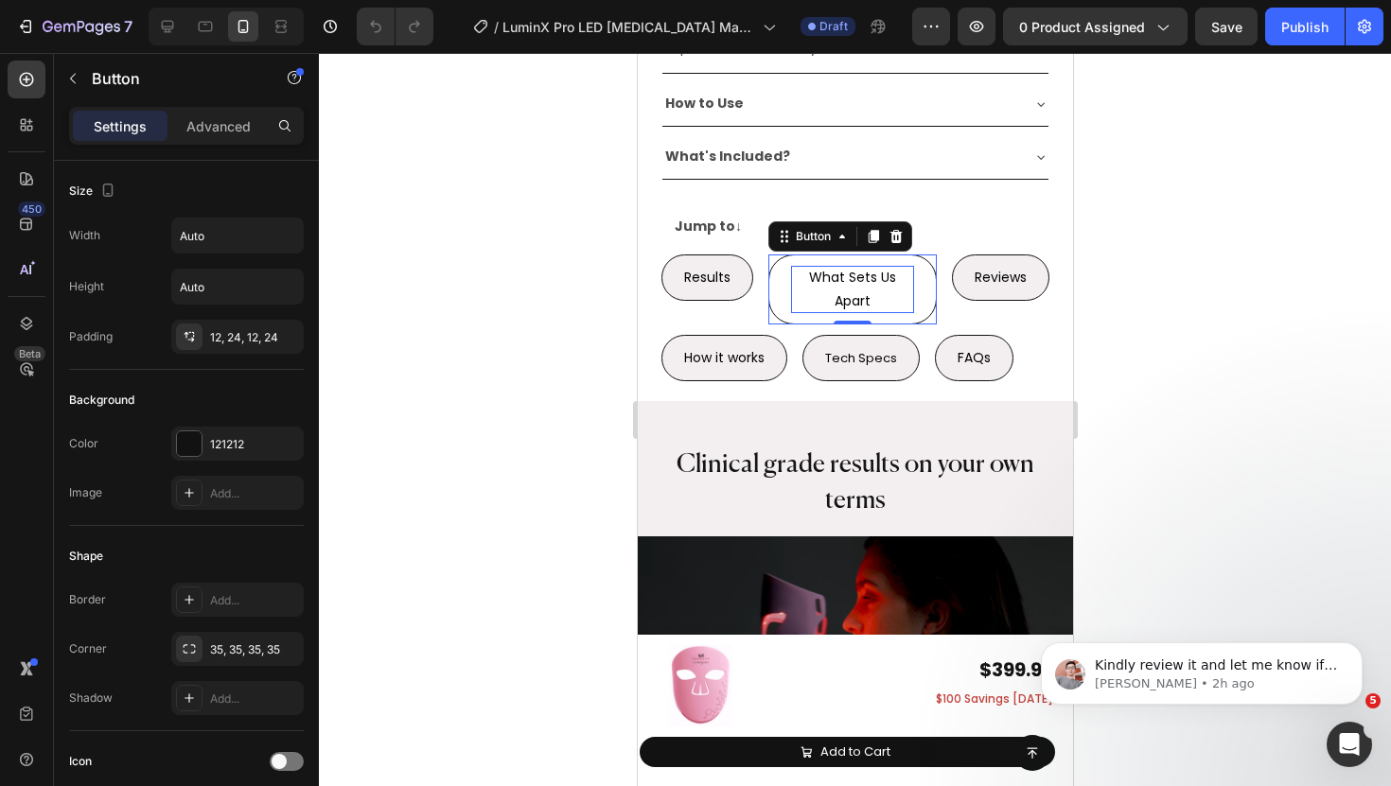
click at [866, 288] on p "What Sets Us Apart" at bounding box center [851, 289] width 123 height 47
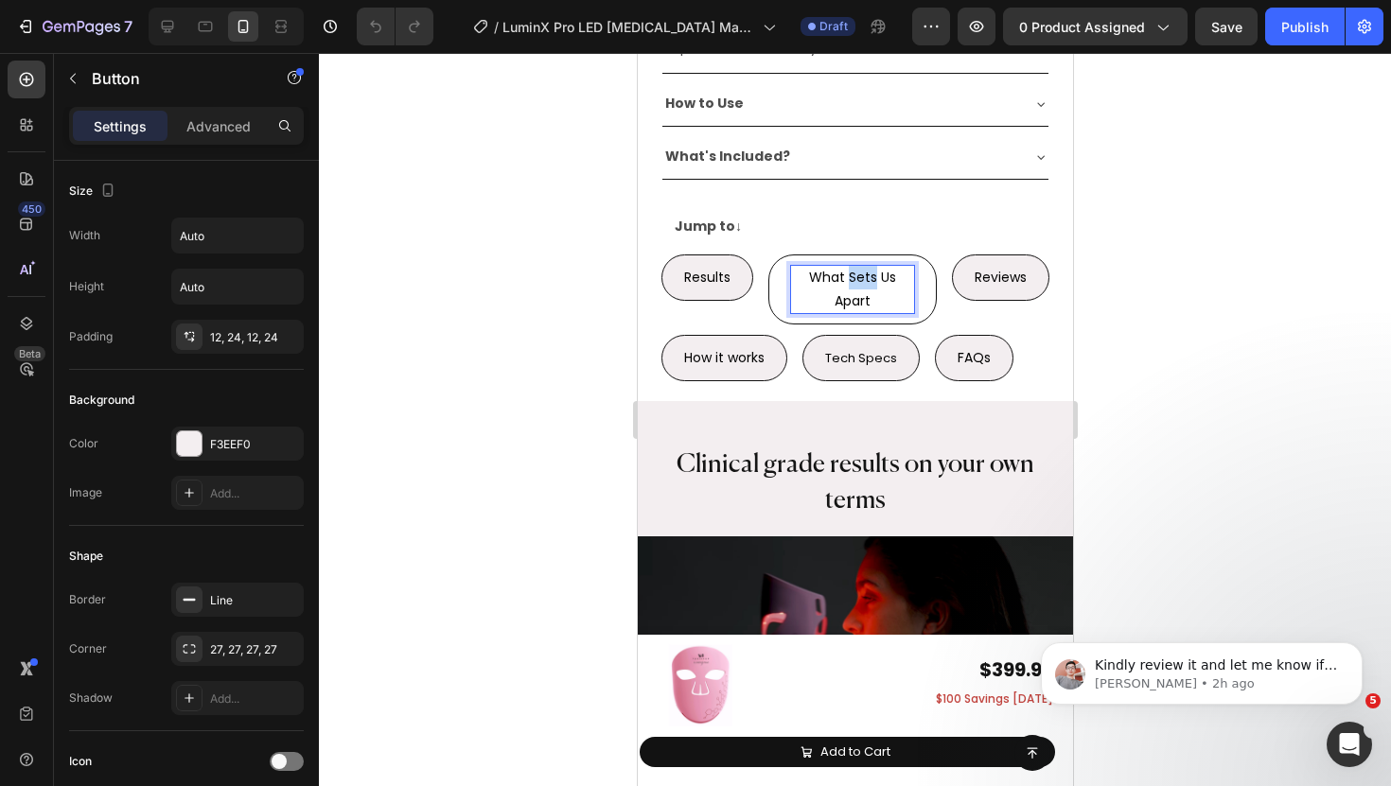
click at [866, 288] on p "What Sets Us Apart" at bounding box center [851, 289] width 123 height 47
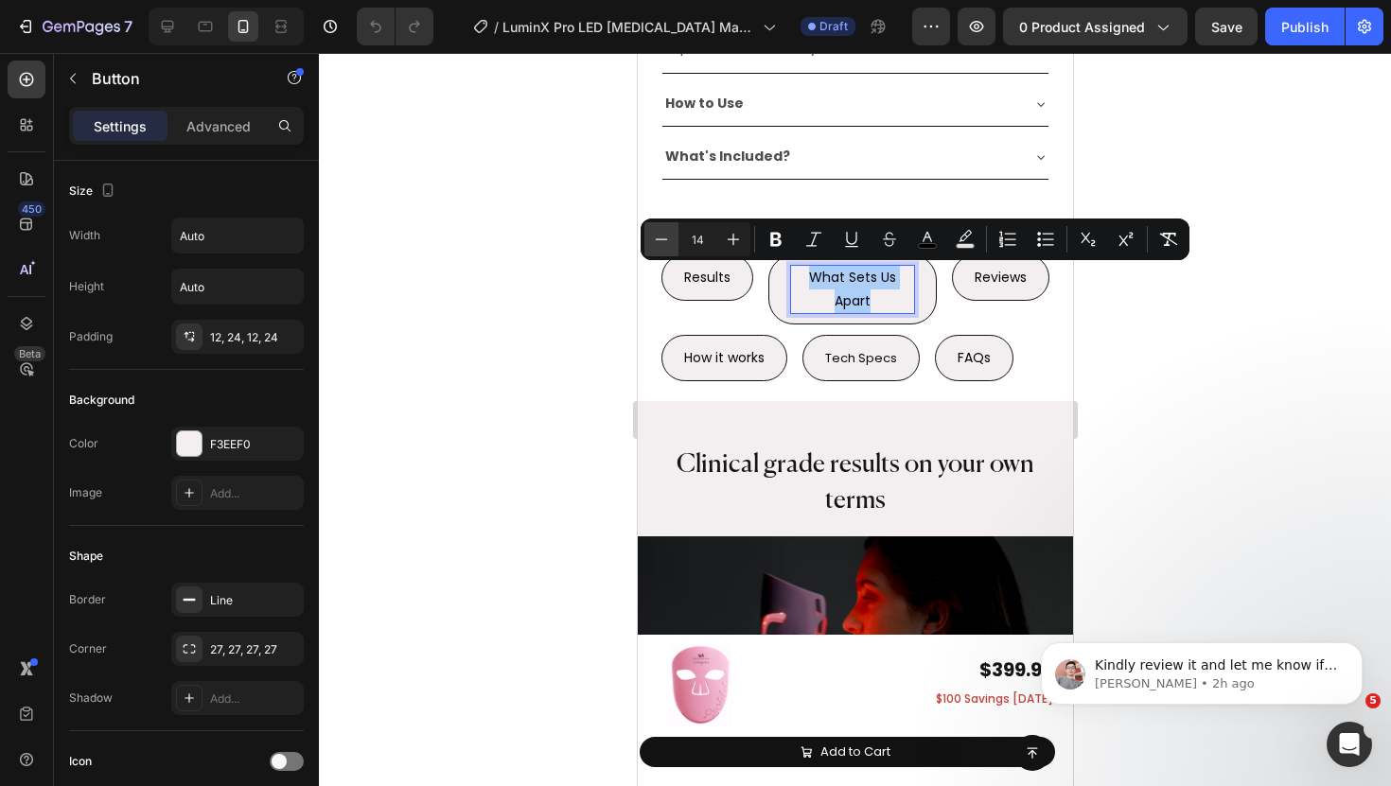
click at [654, 238] on icon "Editor contextual toolbar" at bounding box center [661, 239] width 19 height 19
type input "13"
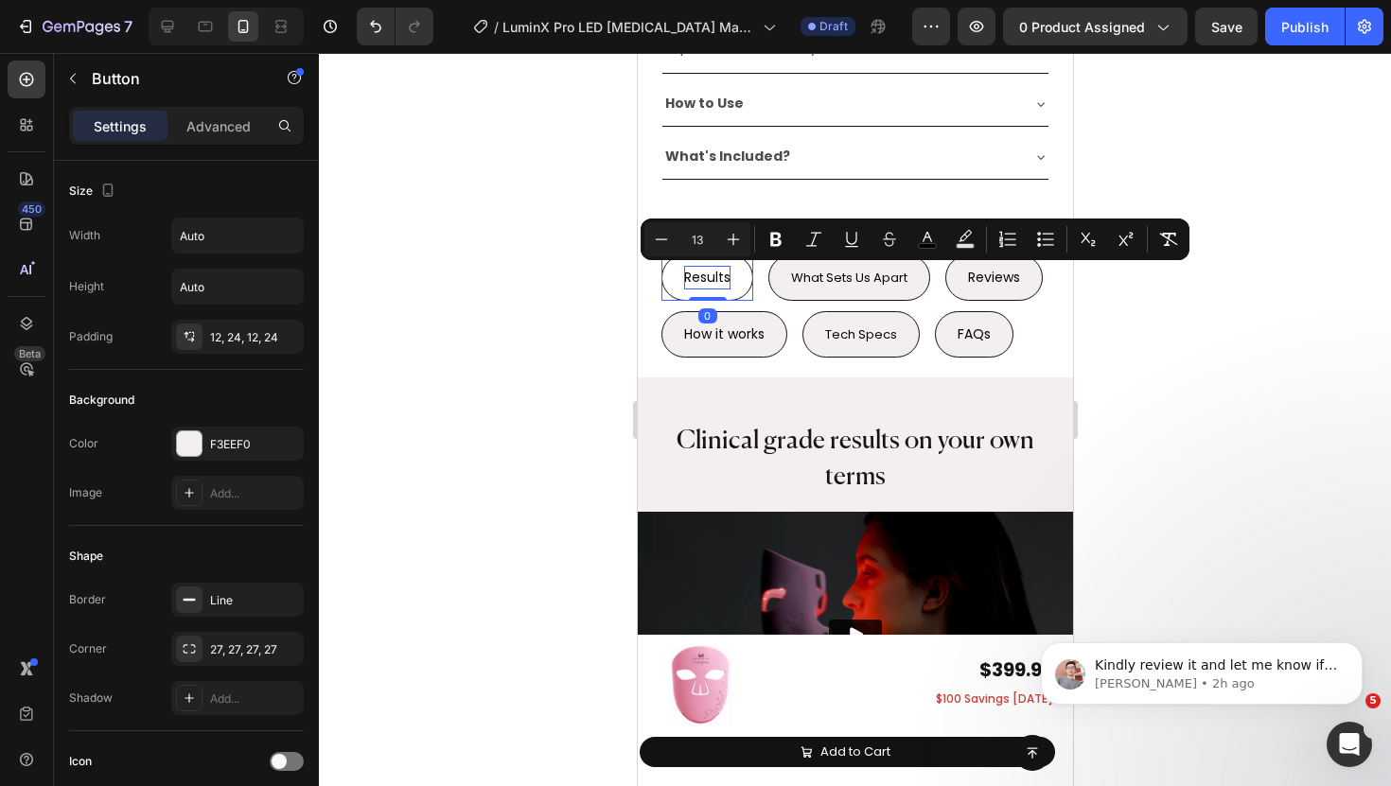
click at [704, 283] on span "Results" at bounding box center [706, 277] width 46 height 19
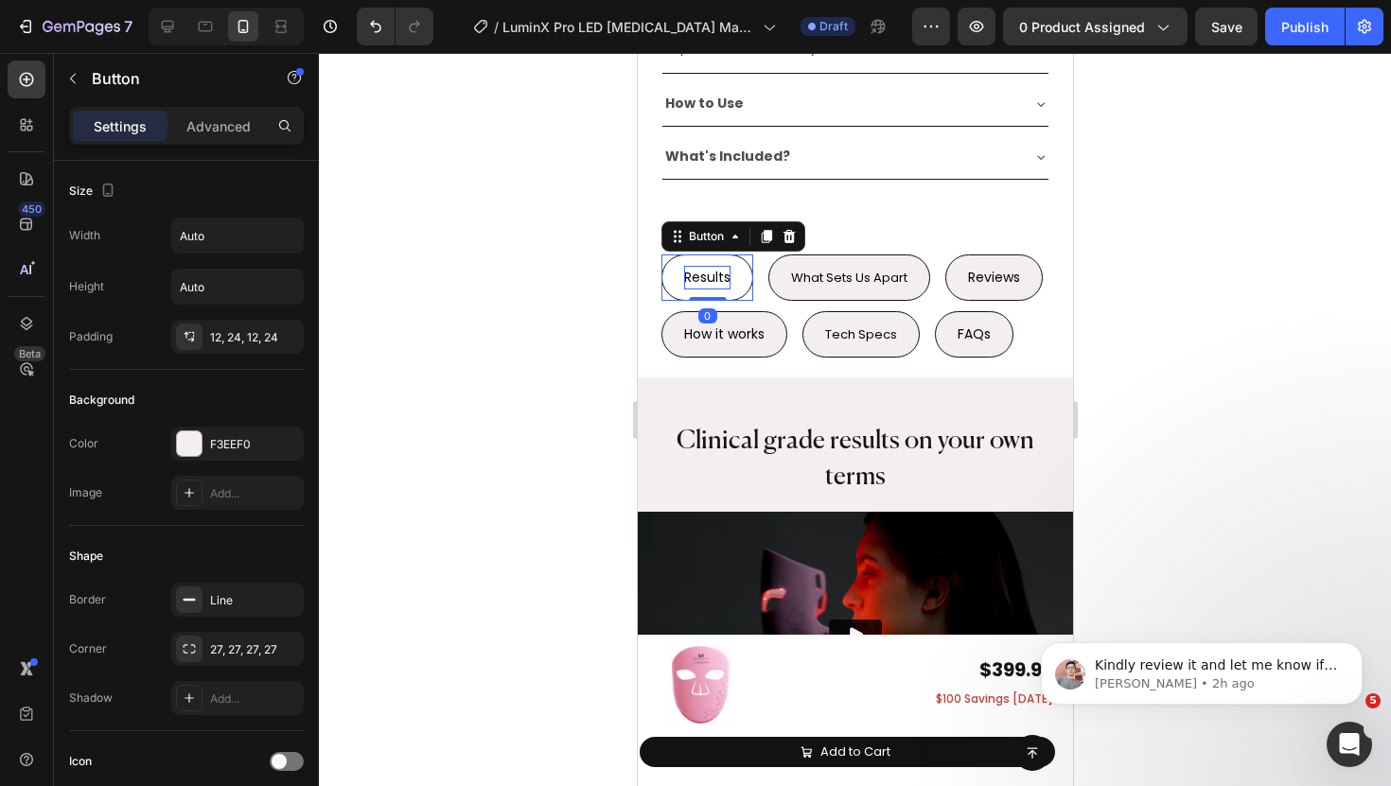
click at [704, 283] on span "Results" at bounding box center [706, 277] width 46 height 19
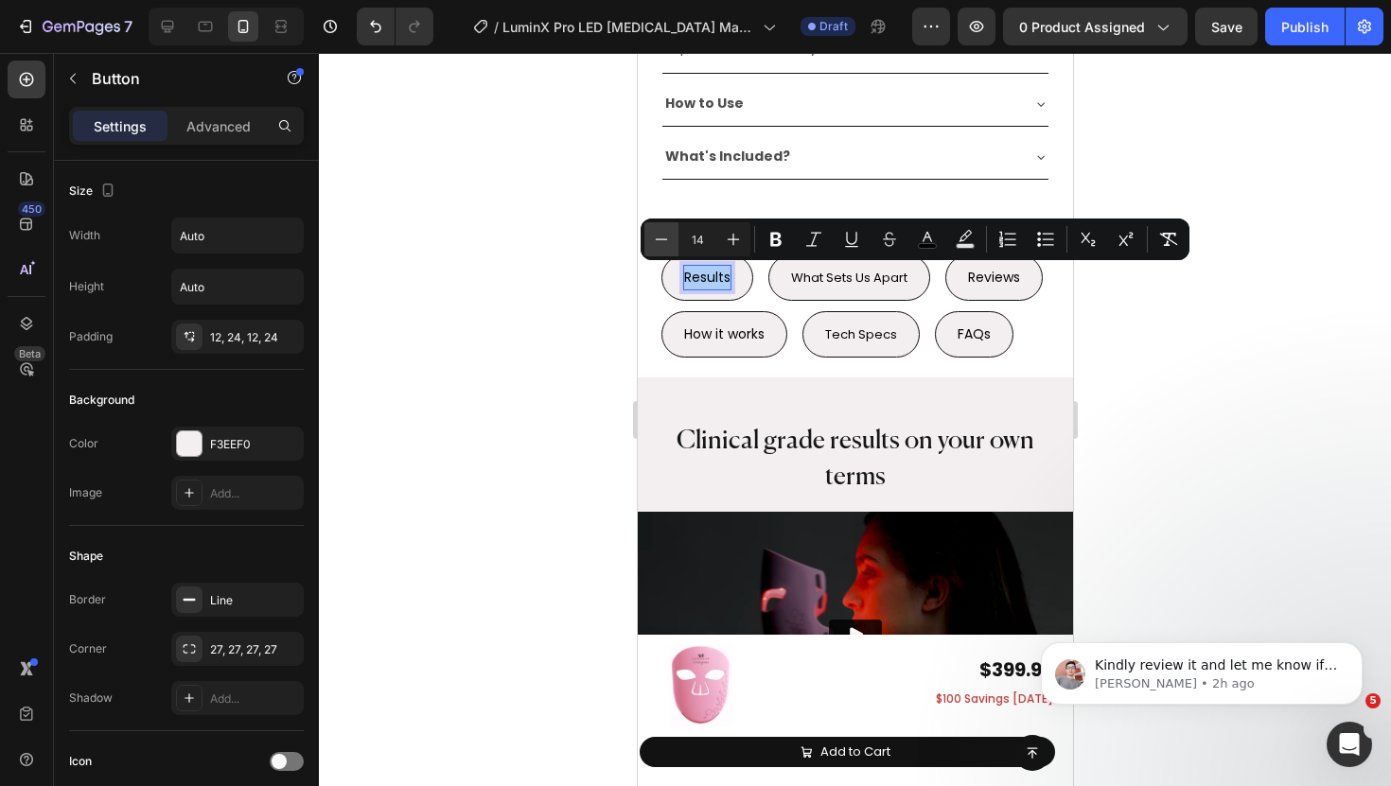
click at [658, 242] on icon "Editor contextual toolbar" at bounding box center [661, 239] width 19 height 19
type input "13"
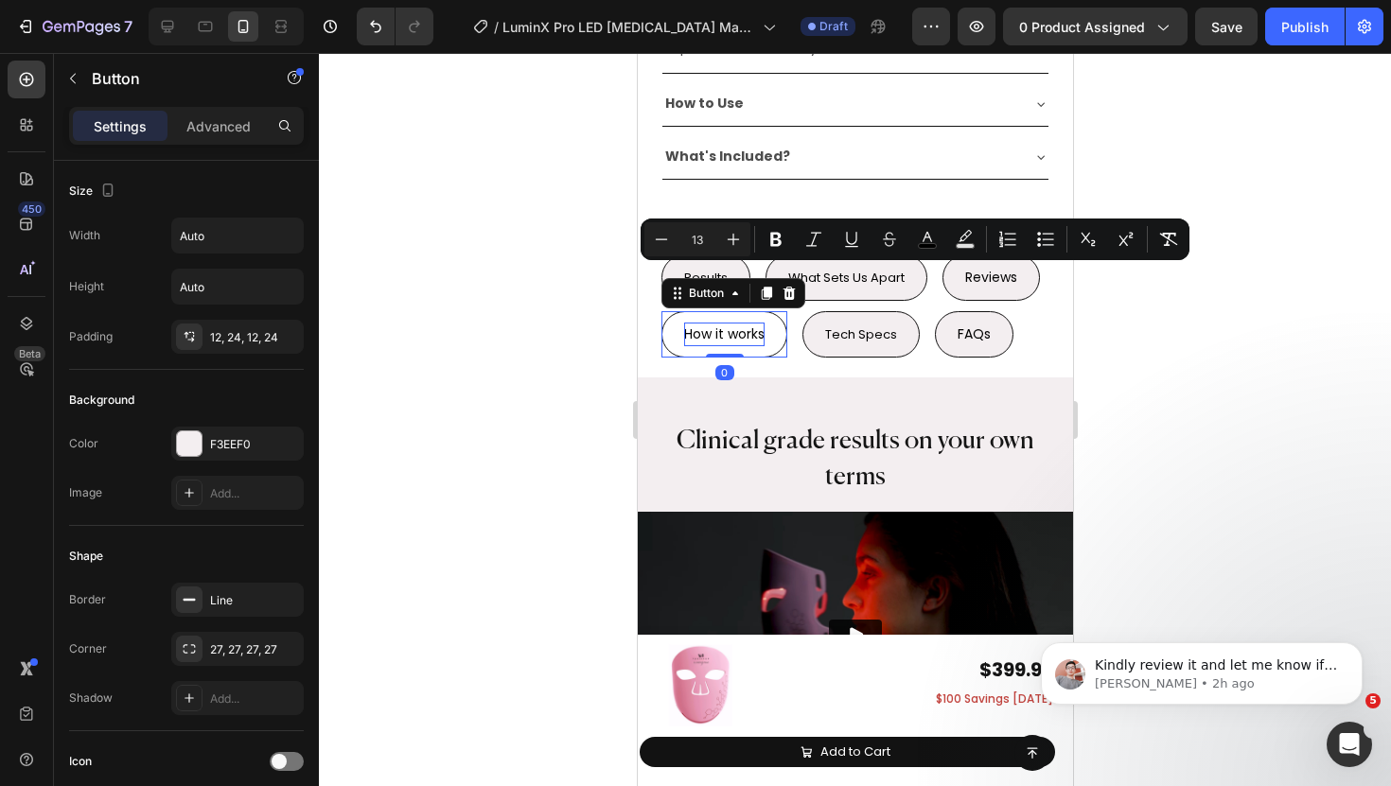
click at [705, 333] on span "How it works" at bounding box center [723, 334] width 80 height 19
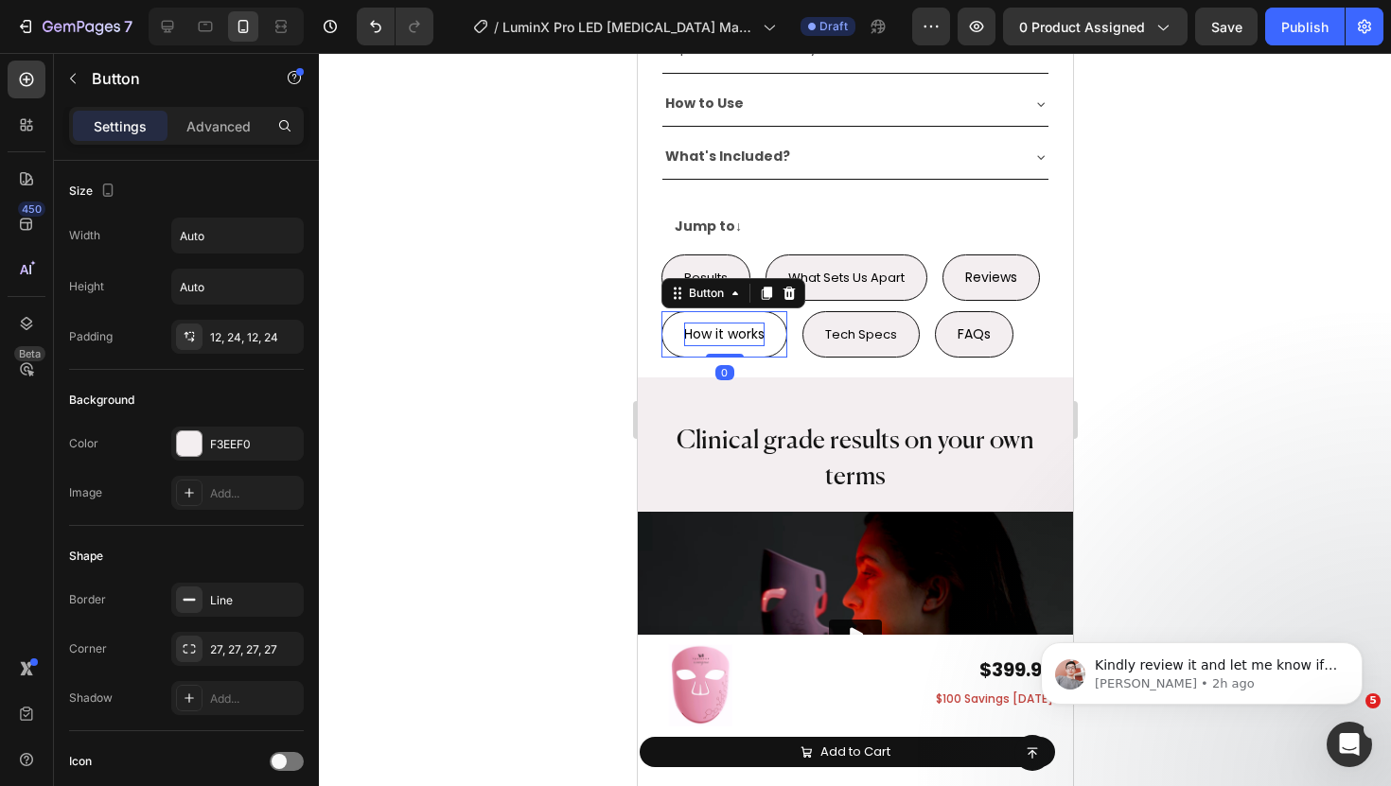
click at [705, 333] on span "How it works" at bounding box center [723, 334] width 80 height 19
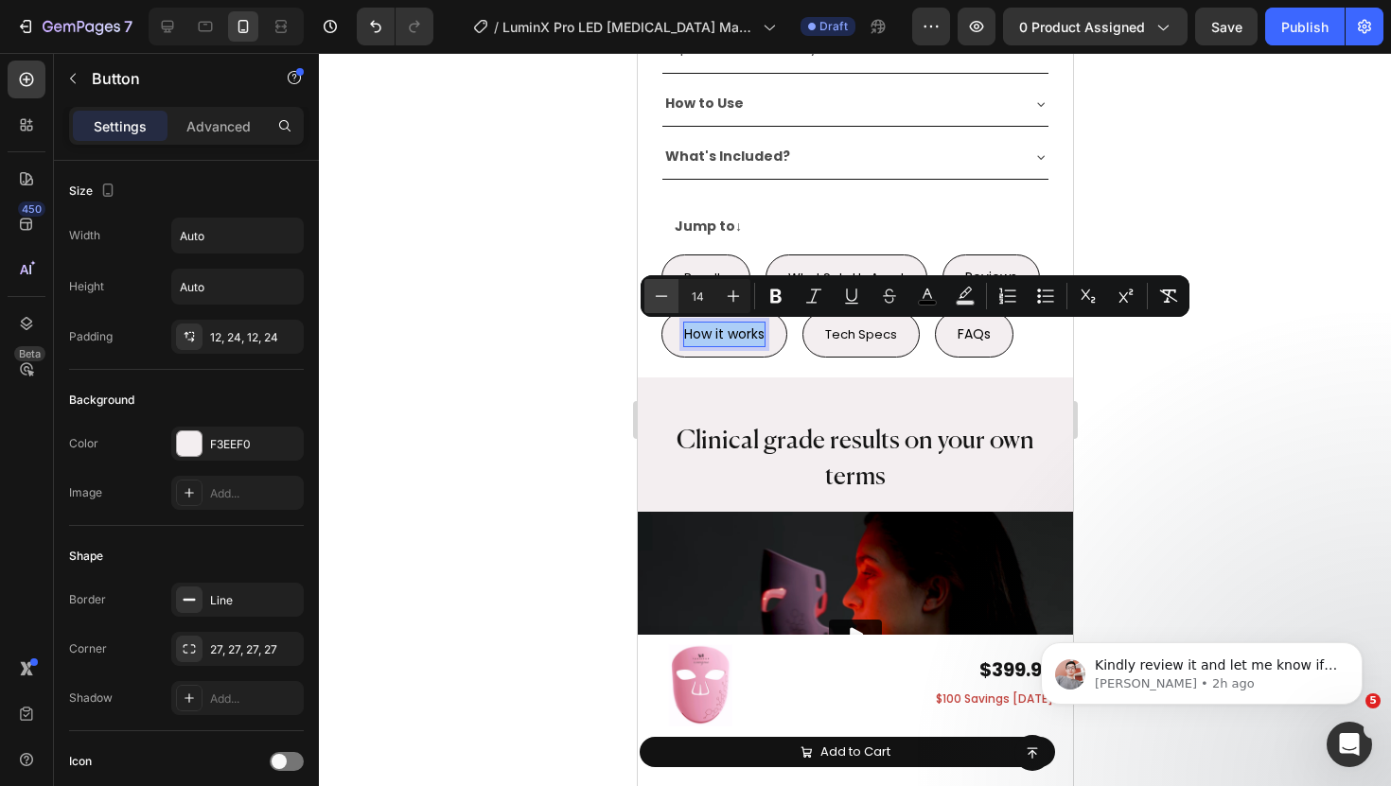
click at [668, 296] on icon "Editor contextual toolbar" at bounding box center [661, 296] width 19 height 19
type input "13"
click at [826, 327] on span "Tech Specs" at bounding box center [857, 335] width 72 height 18
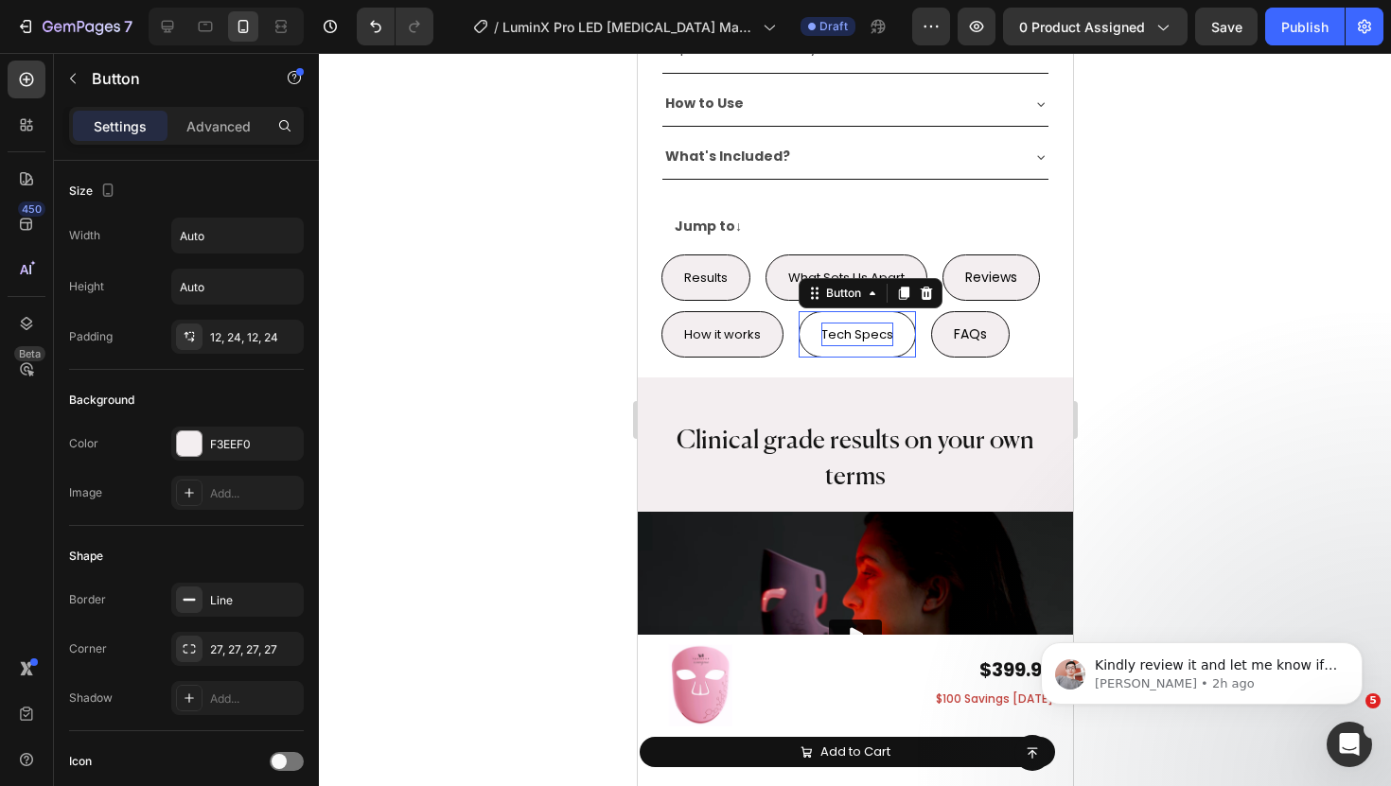
click at [826, 327] on span "Tech Specs" at bounding box center [857, 335] width 72 height 18
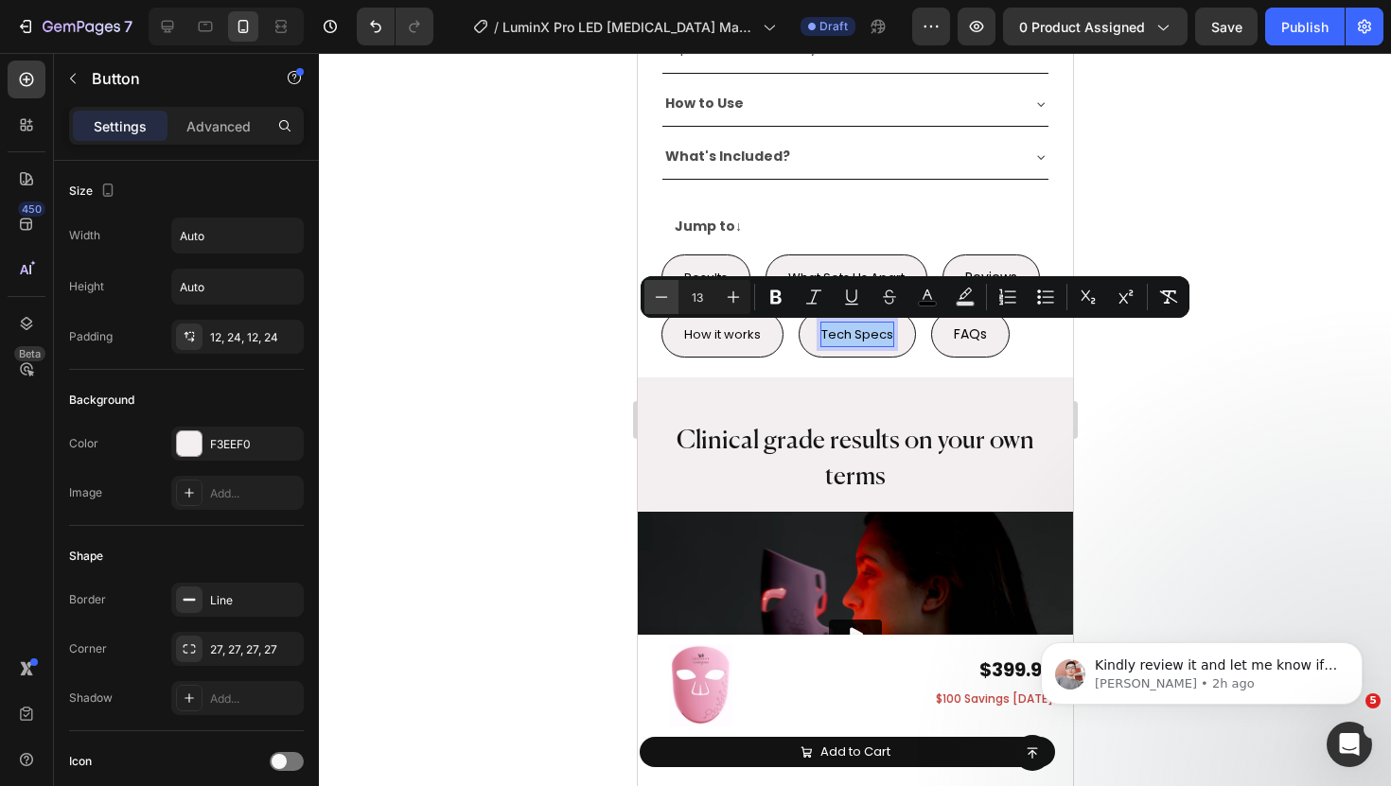
click at [658, 305] on icon "Editor contextual toolbar" at bounding box center [661, 297] width 19 height 19
click at [729, 304] on icon "Editor contextual toolbar" at bounding box center [733, 297] width 19 height 19
type input "13"
click at [949, 337] on button "FAQs" at bounding box center [969, 334] width 79 height 46
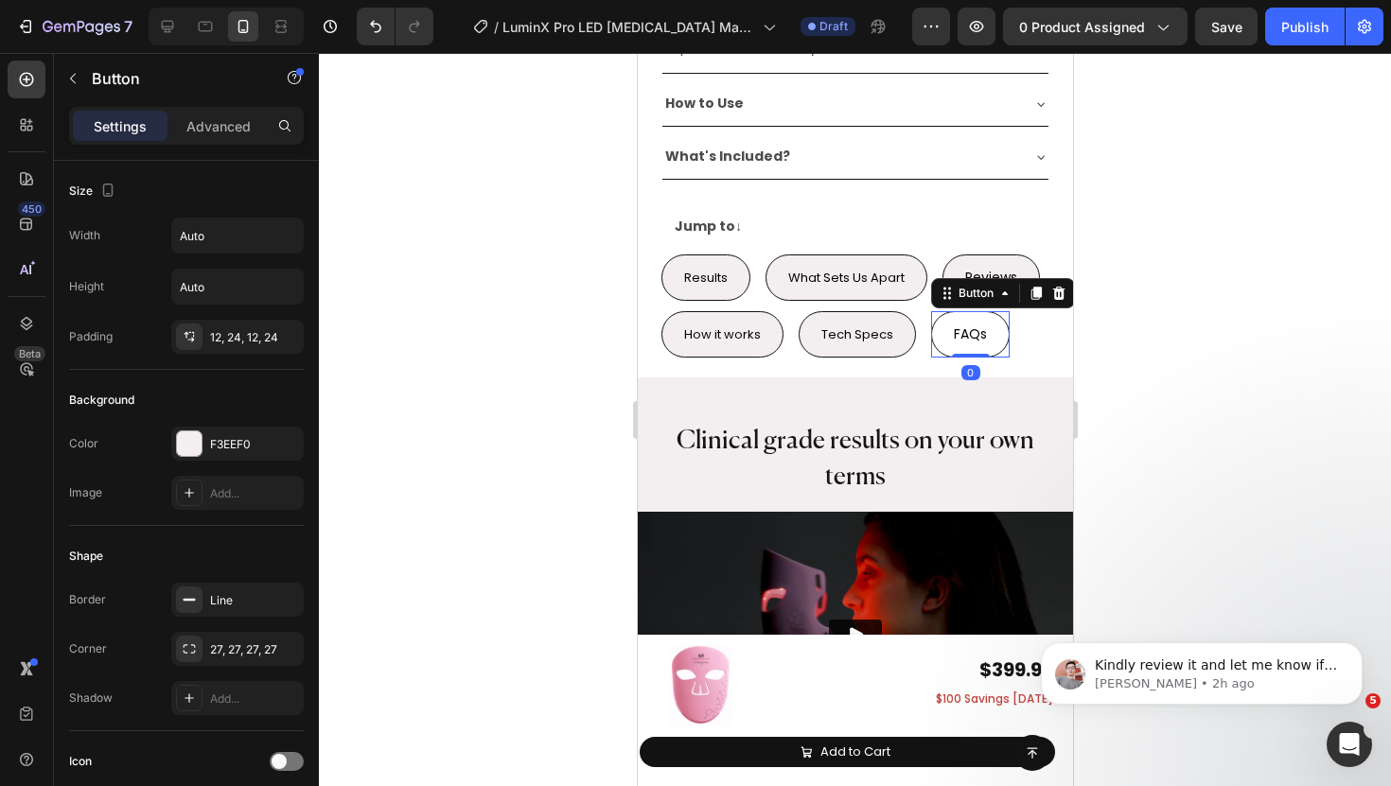
click at [949, 337] on button "FAQs" at bounding box center [969, 334] width 79 height 46
click at [960, 336] on span "FAQs" at bounding box center [969, 334] width 33 height 19
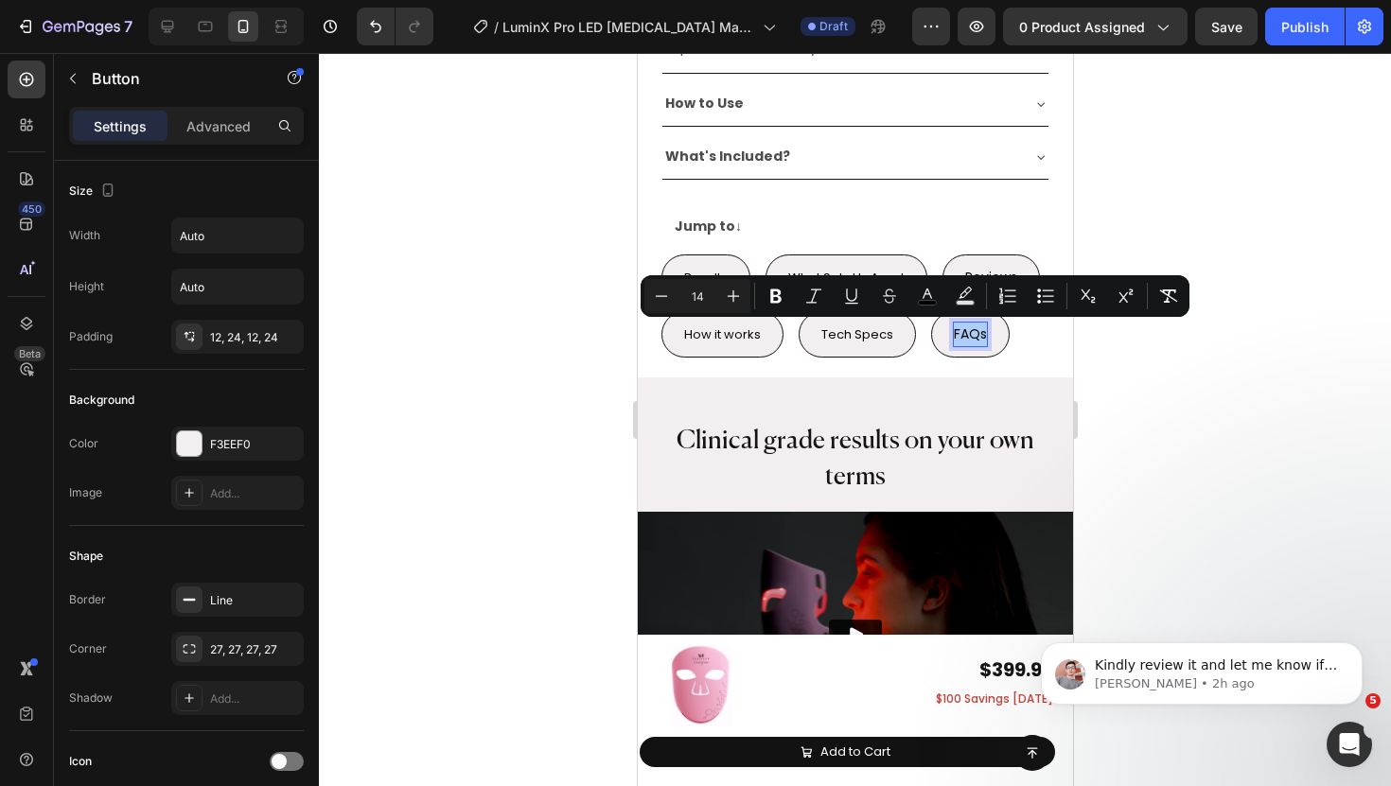
click at [680, 302] on input "14" at bounding box center [698, 296] width 38 height 23
click at [669, 297] on icon "Editor contextual toolbar" at bounding box center [661, 296] width 19 height 19
type input "13"
click at [1012, 336] on div "How it works Button Tech Specs Button FAQs Button 0 Row" at bounding box center [855, 334] width 388 height 46
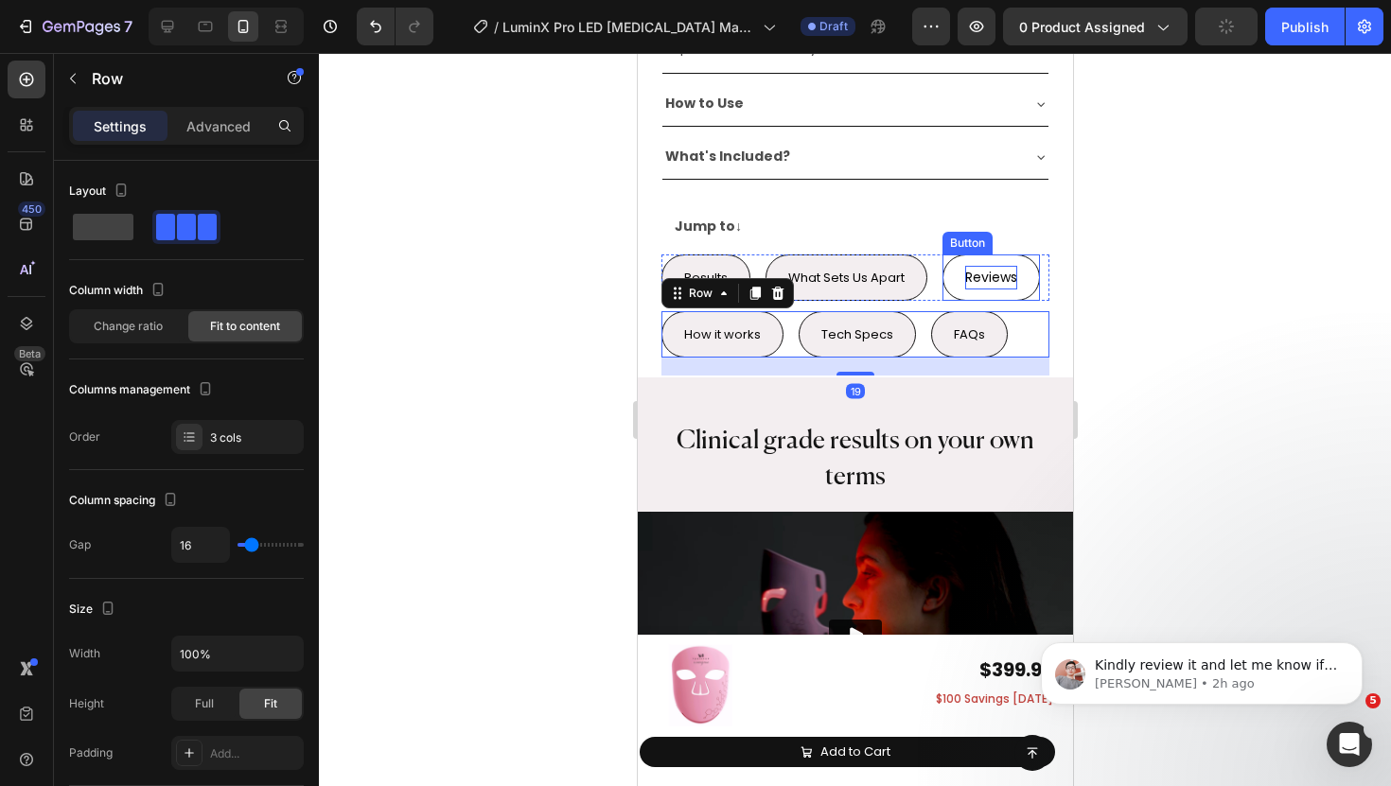
click at [992, 279] on span "Reviews" at bounding box center [990, 277] width 52 height 19
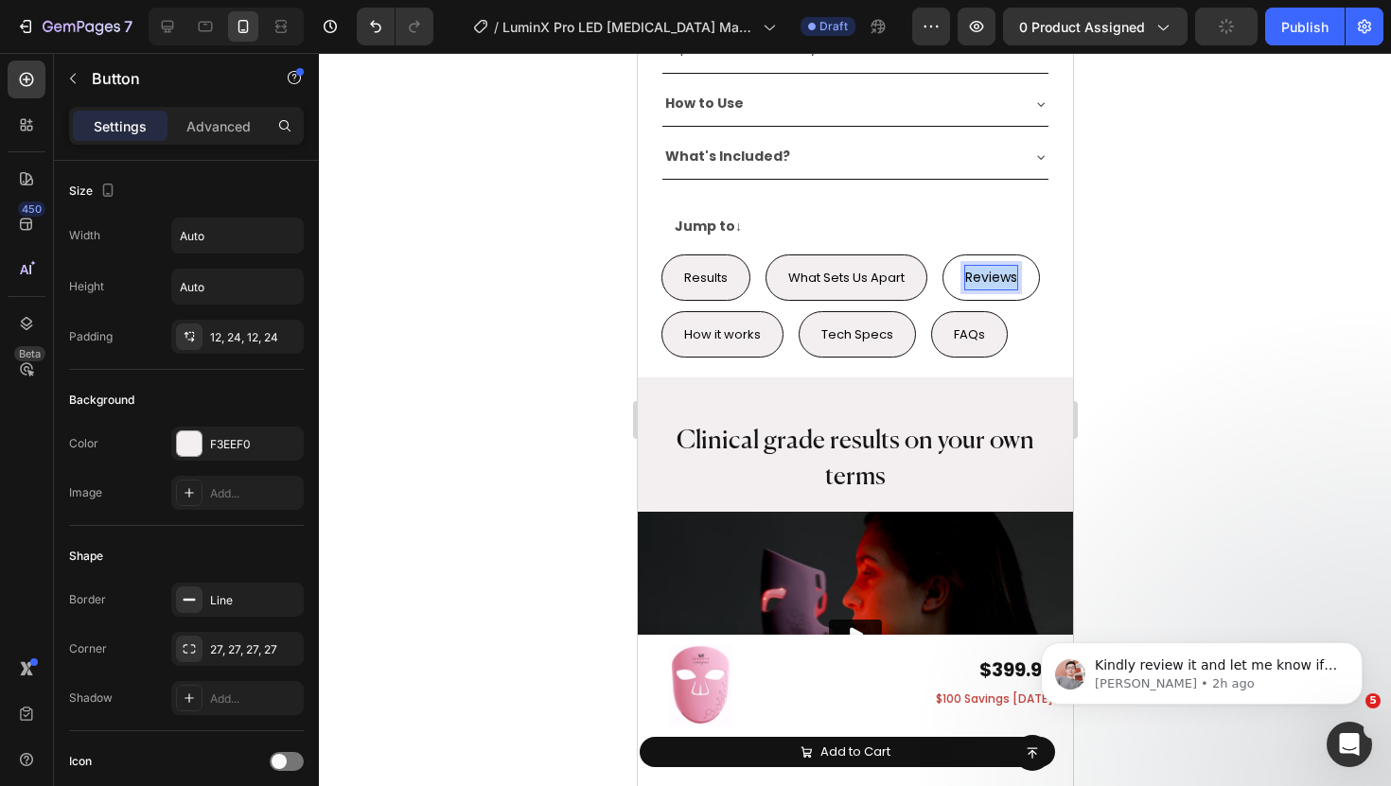
click at [992, 279] on span "Reviews" at bounding box center [990, 277] width 52 height 19
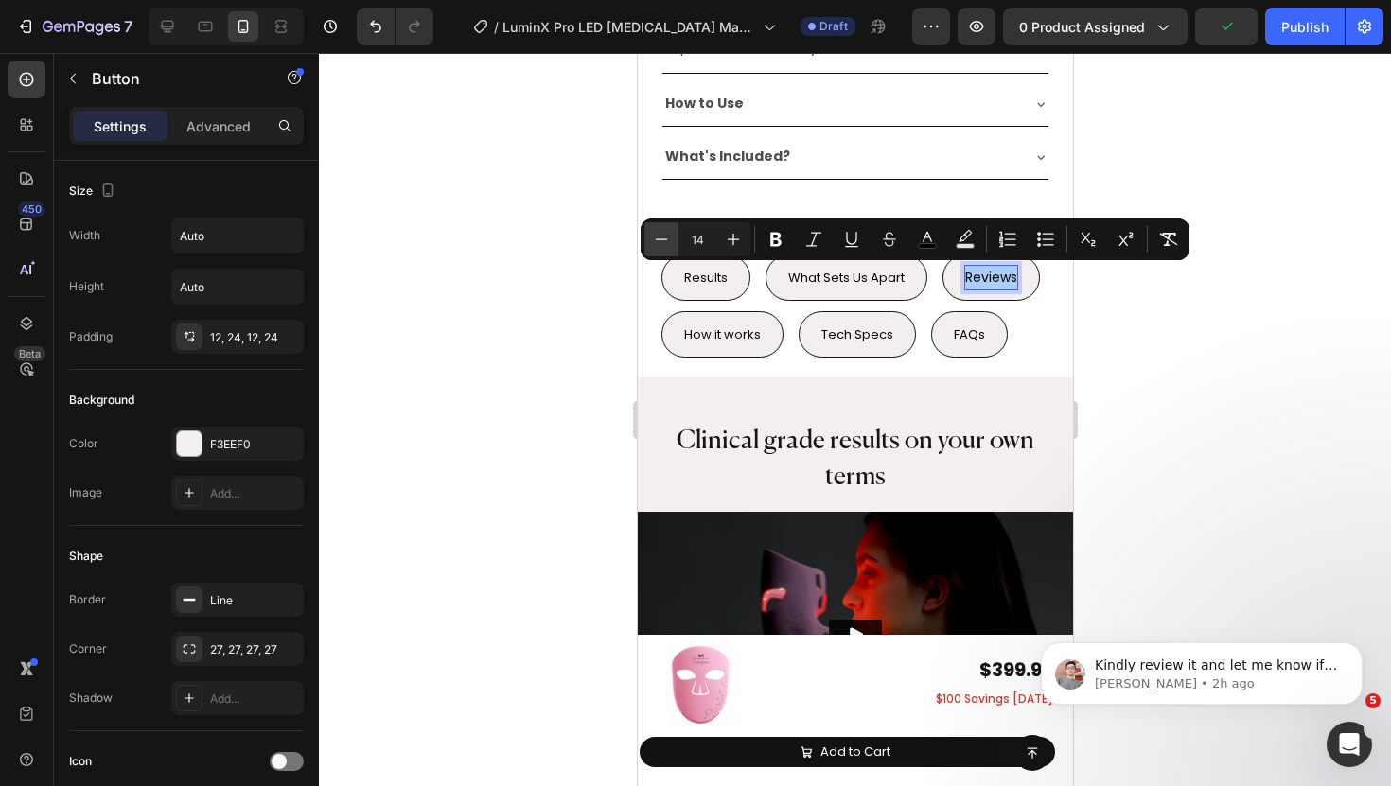
click at [653, 245] on icon "Editor contextual toolbar" at bounding box center [661, 239] width 19 height 19
type input "13"
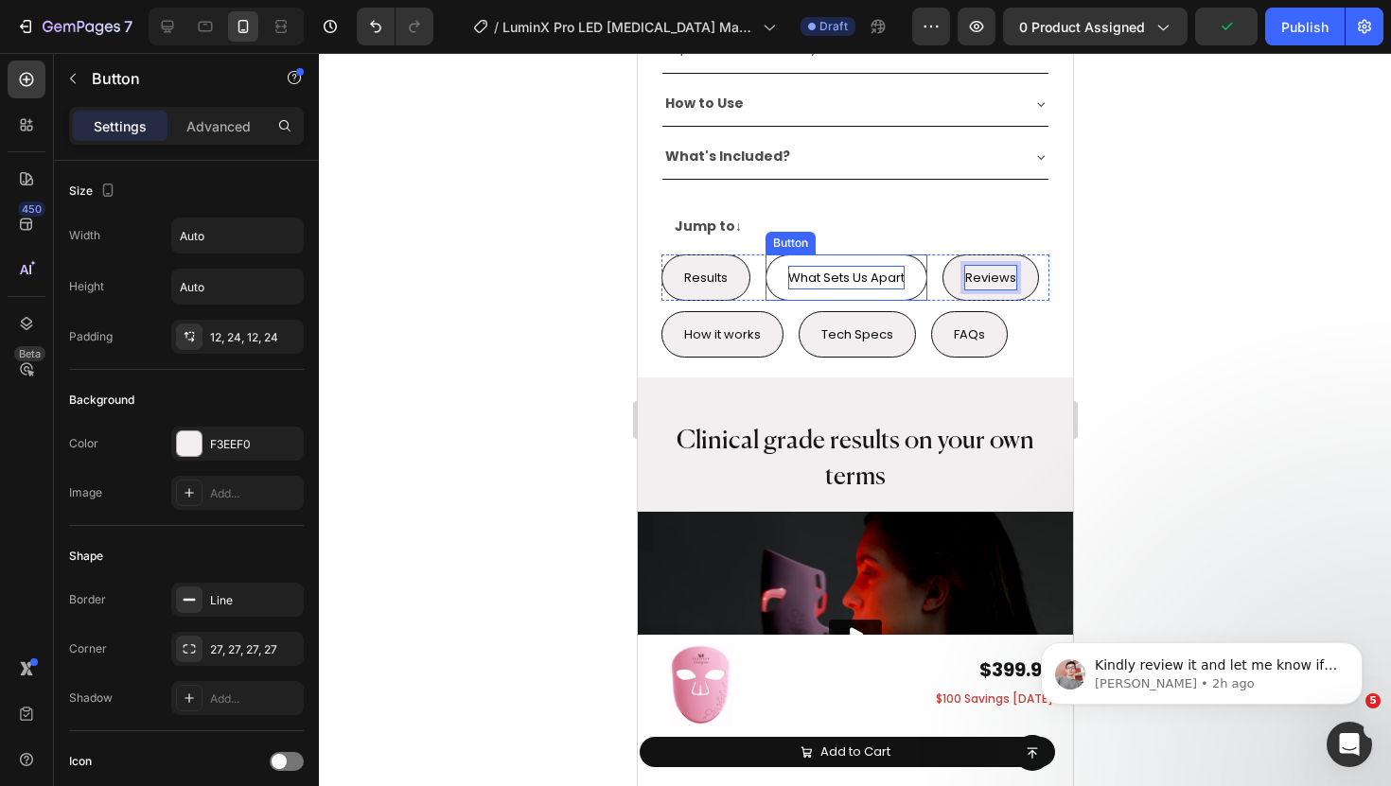
click at [815, 274] on span "What Sets Us Apart" at bounding box center [845, 278] width 116 height 18
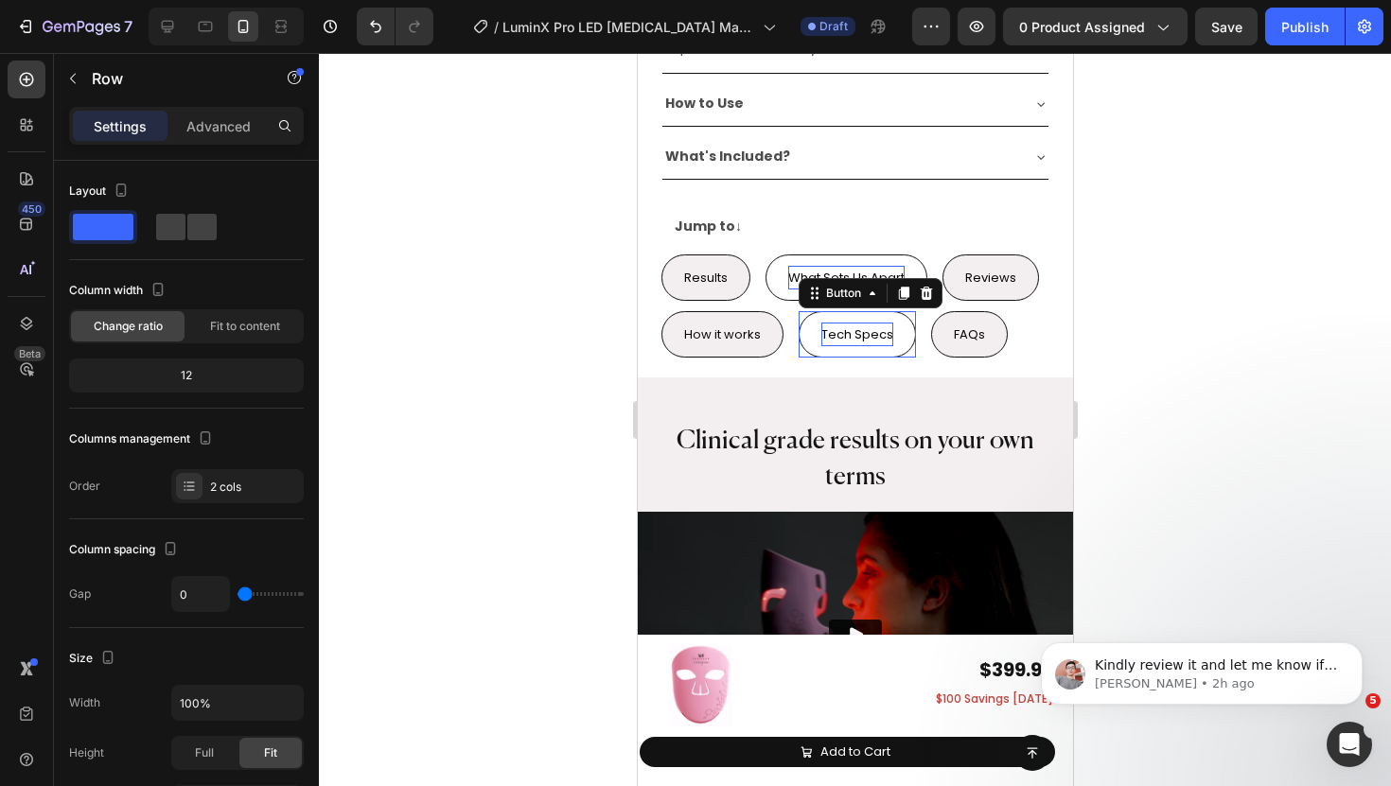
click at [868, 327] on span "Tech Specs" at bounding box center [857, 335] width 72 height 18
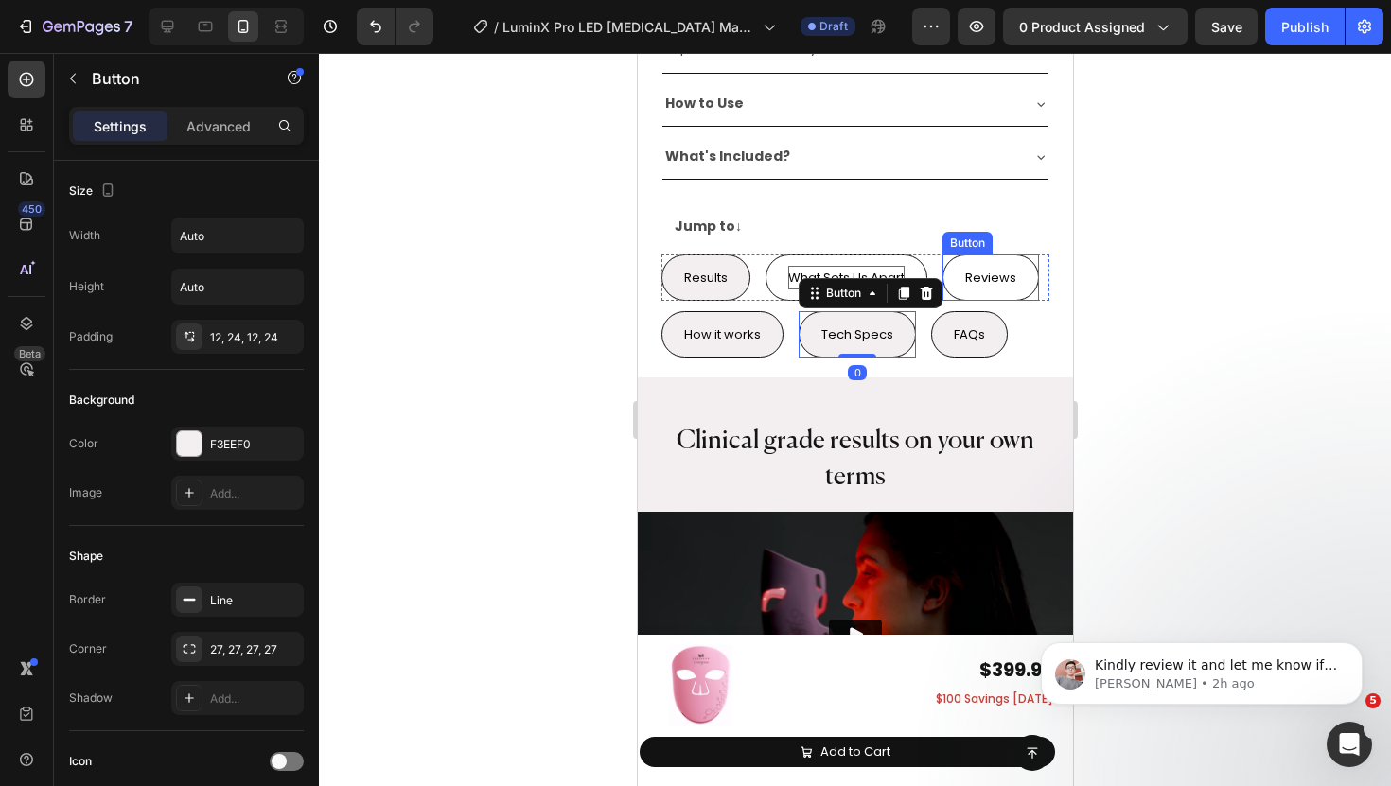
click at [1004, 256] on button "Reviews" at bounding box center [990, 278] width 97 height 46
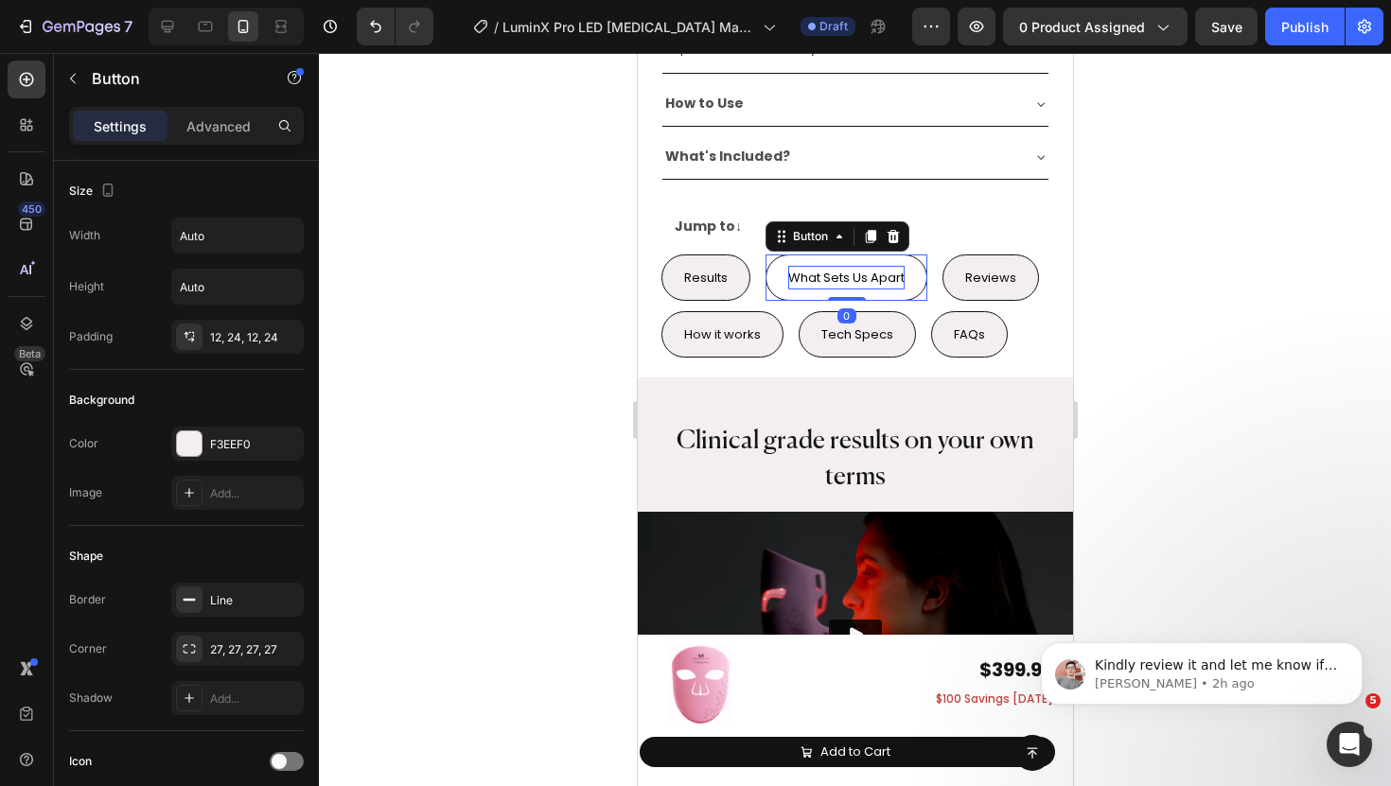
click at [915, 263] on button "What Sets Us Apart" at bounding box center [846, 278] width 162 height 46
click at [746, 267] on button "Results" at bounding box center [705, 278] width 89 height 46
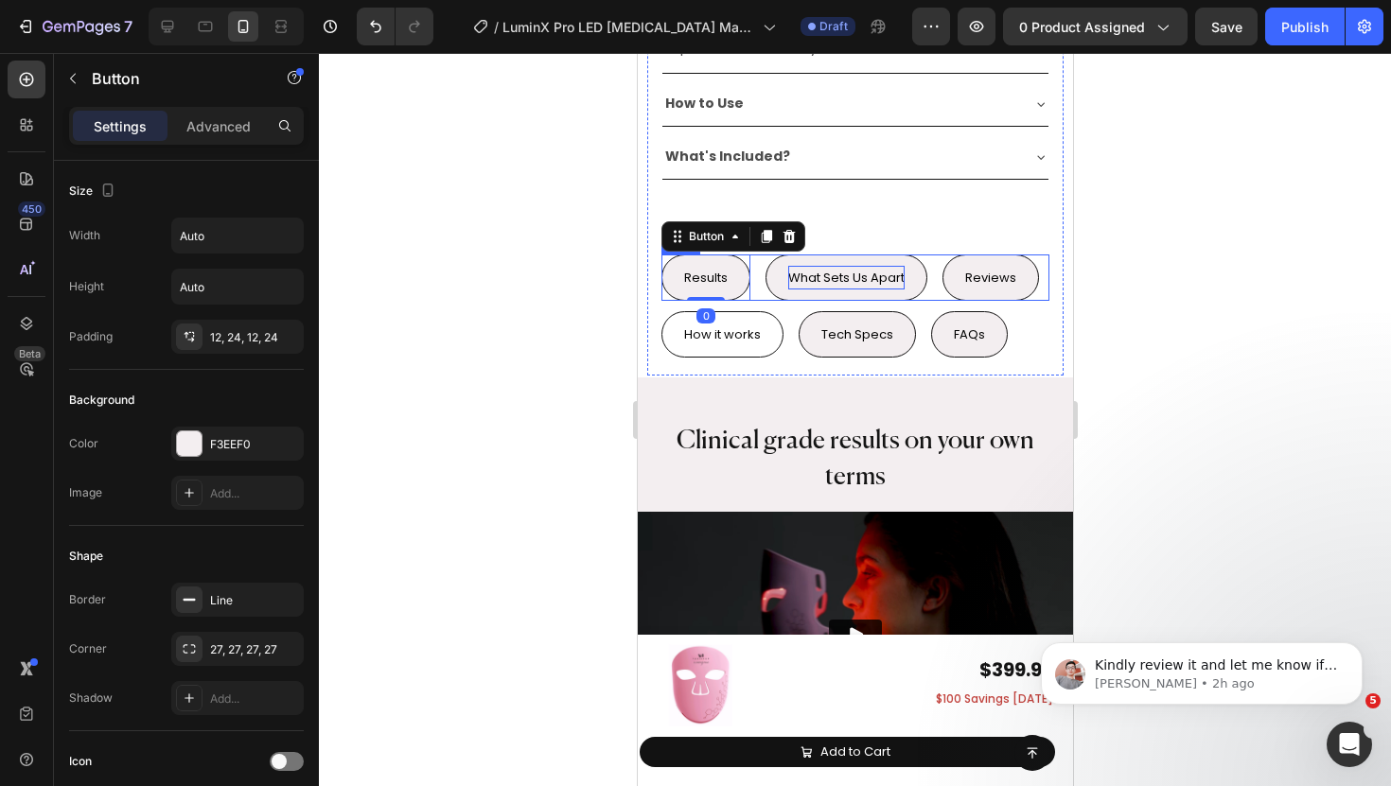
click at [753, 311] on button "How it works" at bounding box center [722, 334] width 122 height 46
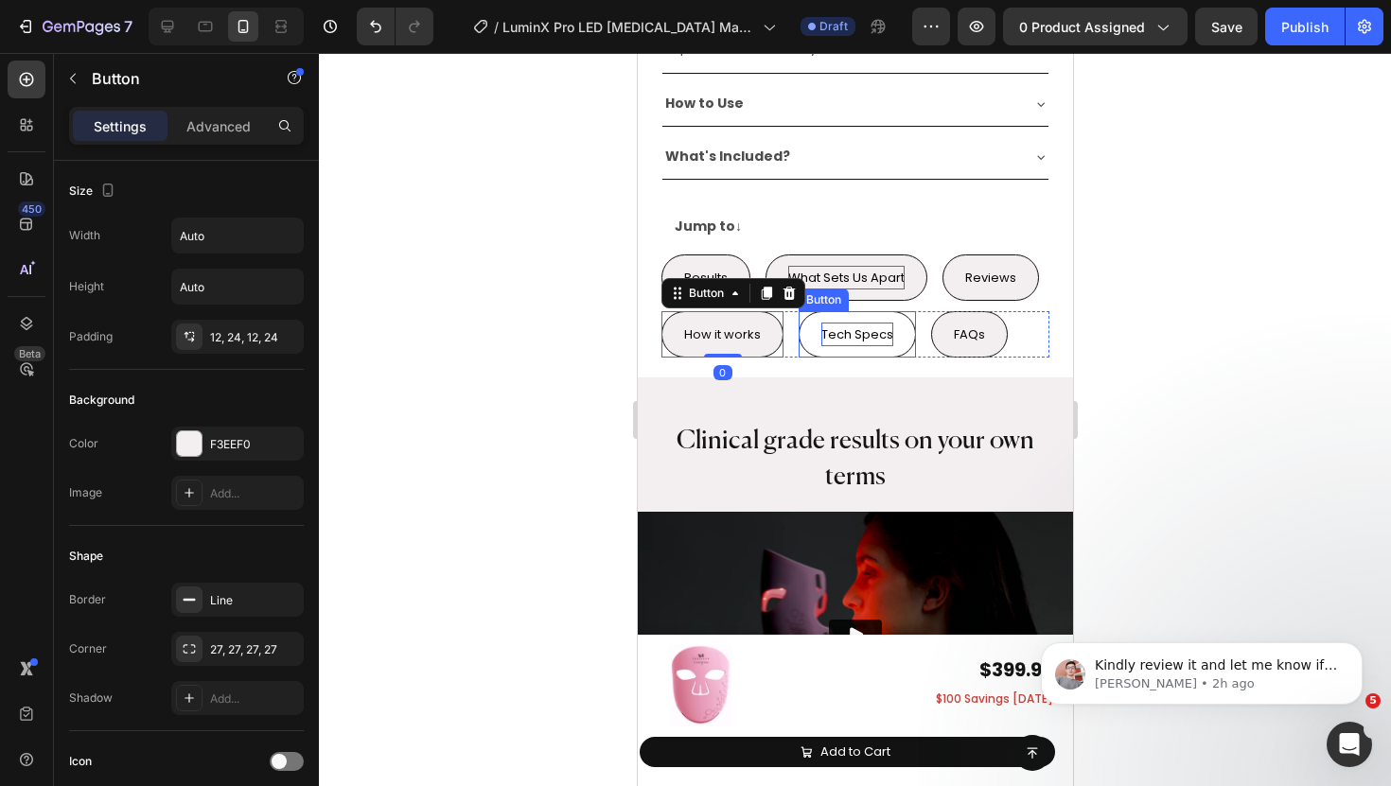
click at [824, 324] on p "Tech Specs" at bounding box center [857, 335] width 72 height 24
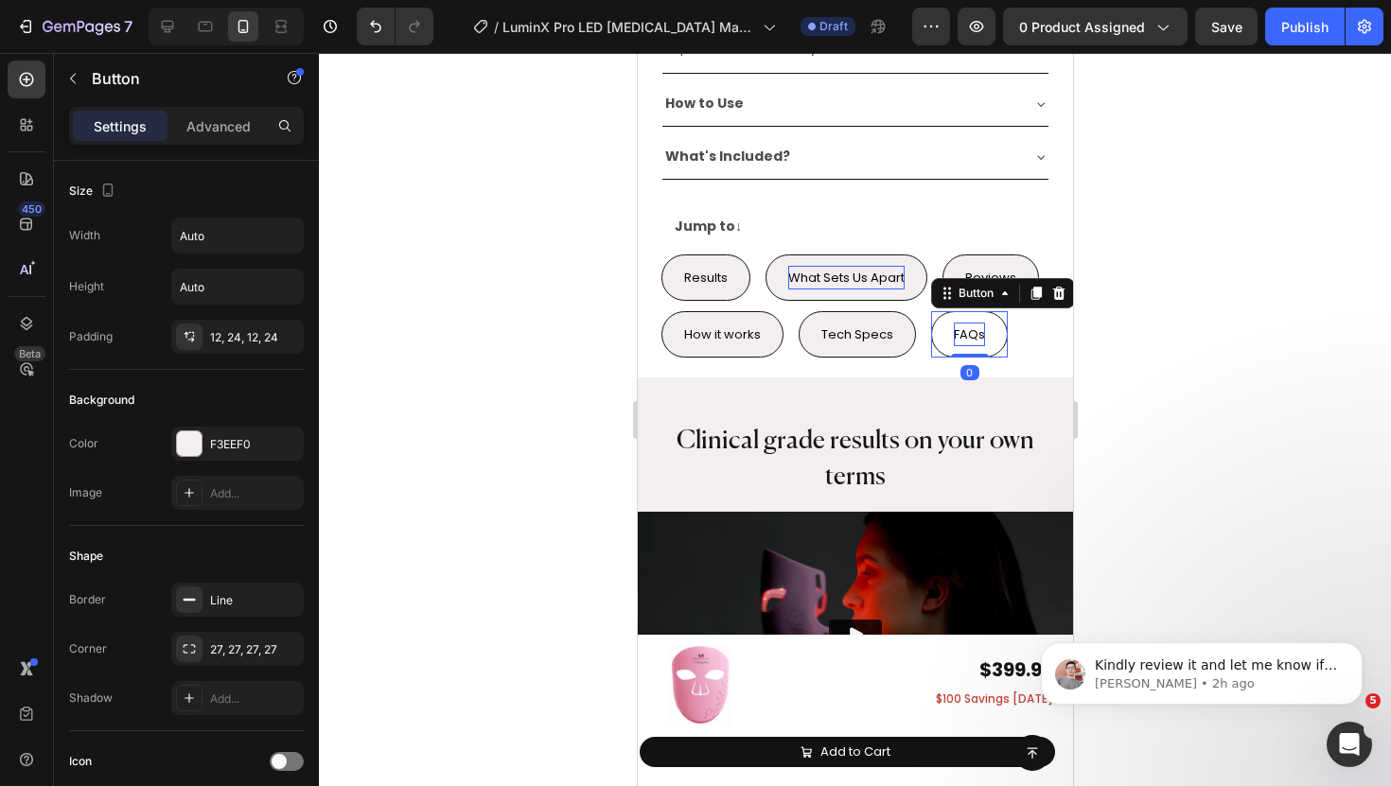
click at [980, 326] on span "FAQs" at bounding box center [968, 335] width 31 height 18
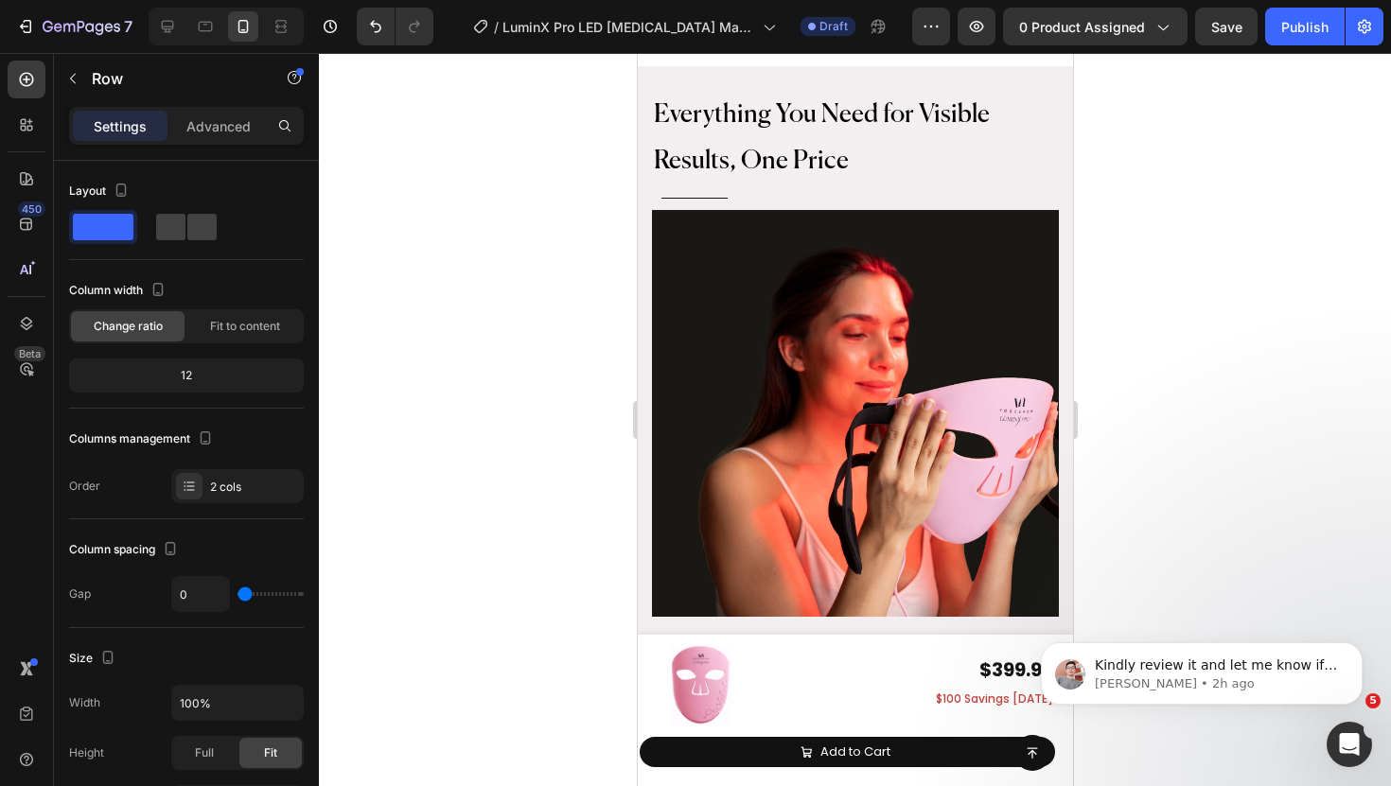
scroll to position [6915, 0]
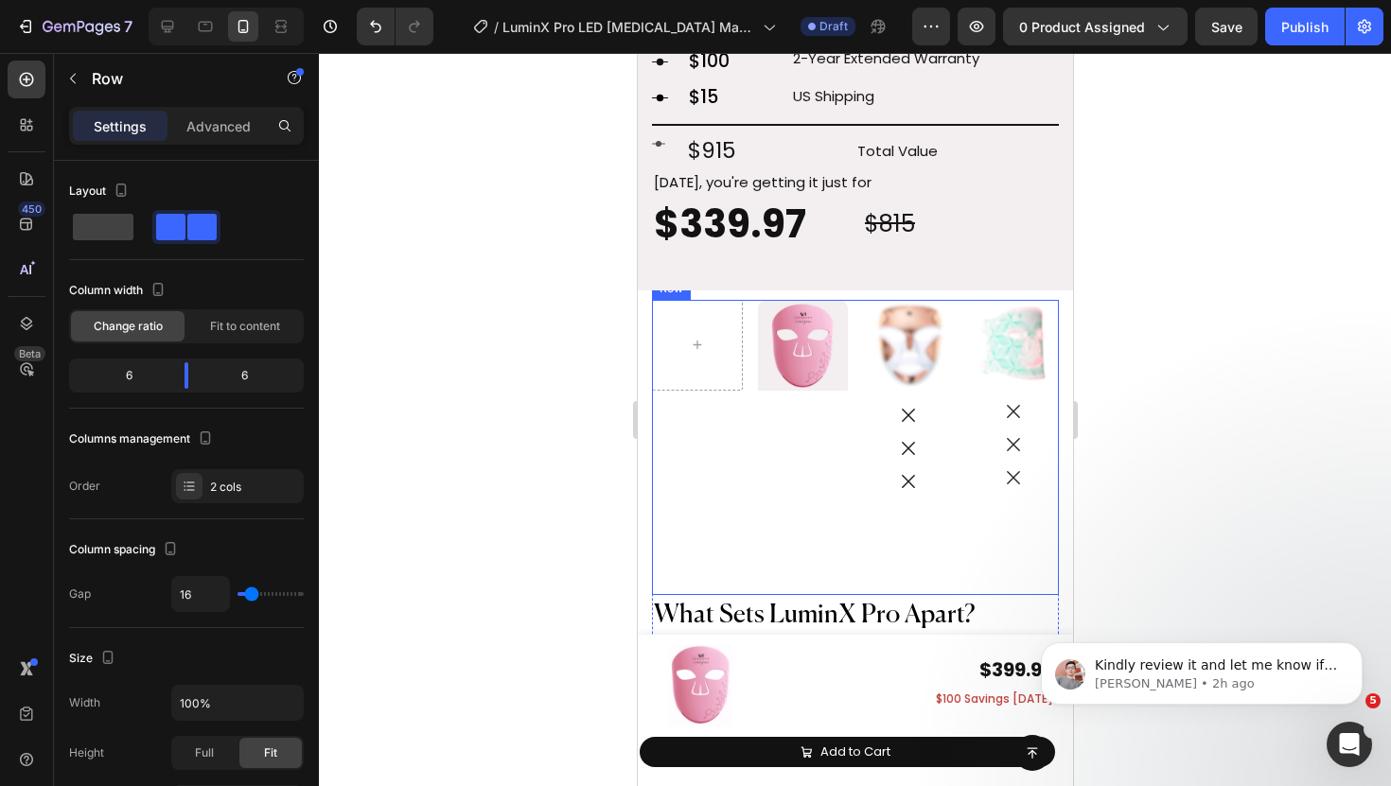
click at [818, 444] on div "Image Hero Banner Row" at bounding box center [749, 447] width 196 height 295
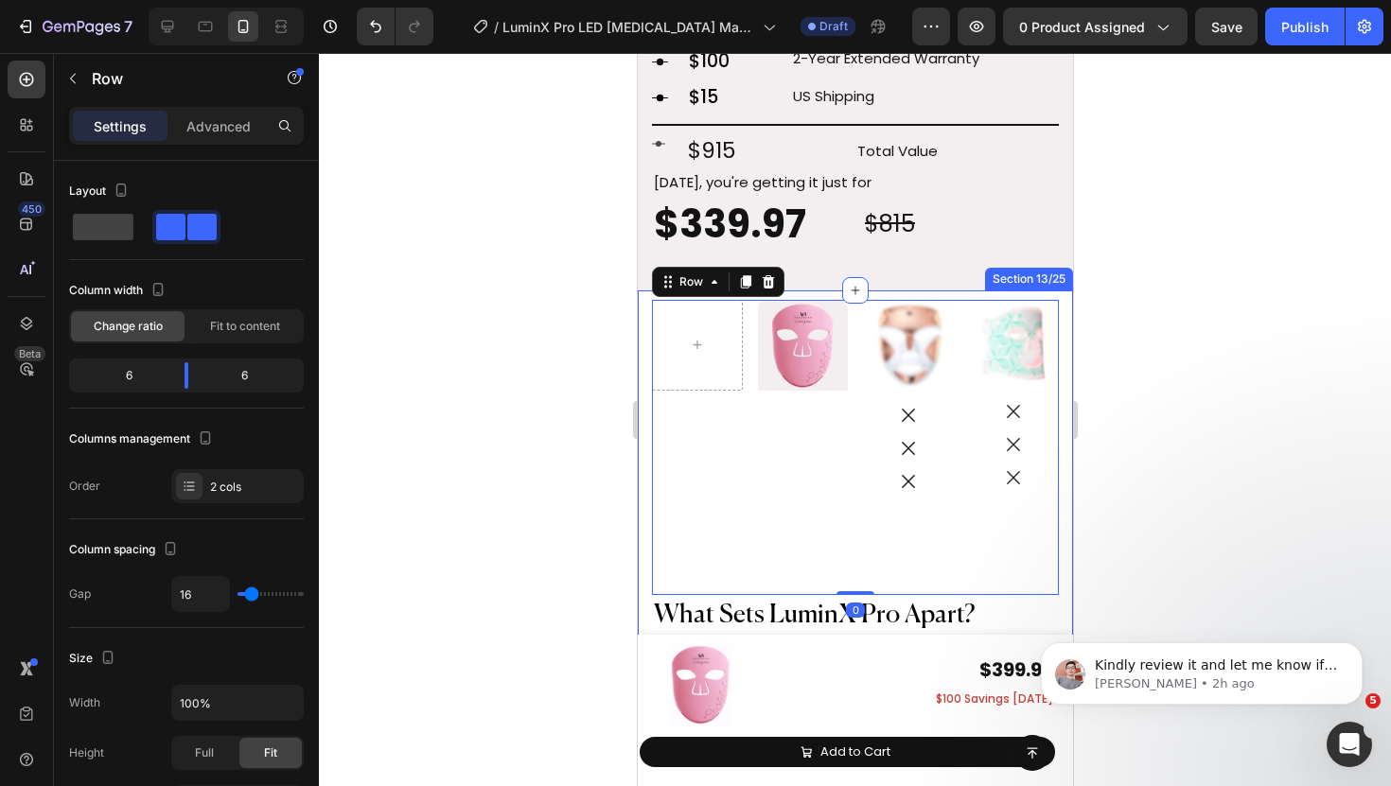
click at [593, 381] on div at bounding box center [855, 419] width 1072 height 733
click at [755, 391] on div "Image Hero Banner Row" at bounding box center [749, 447] width 196 height 295
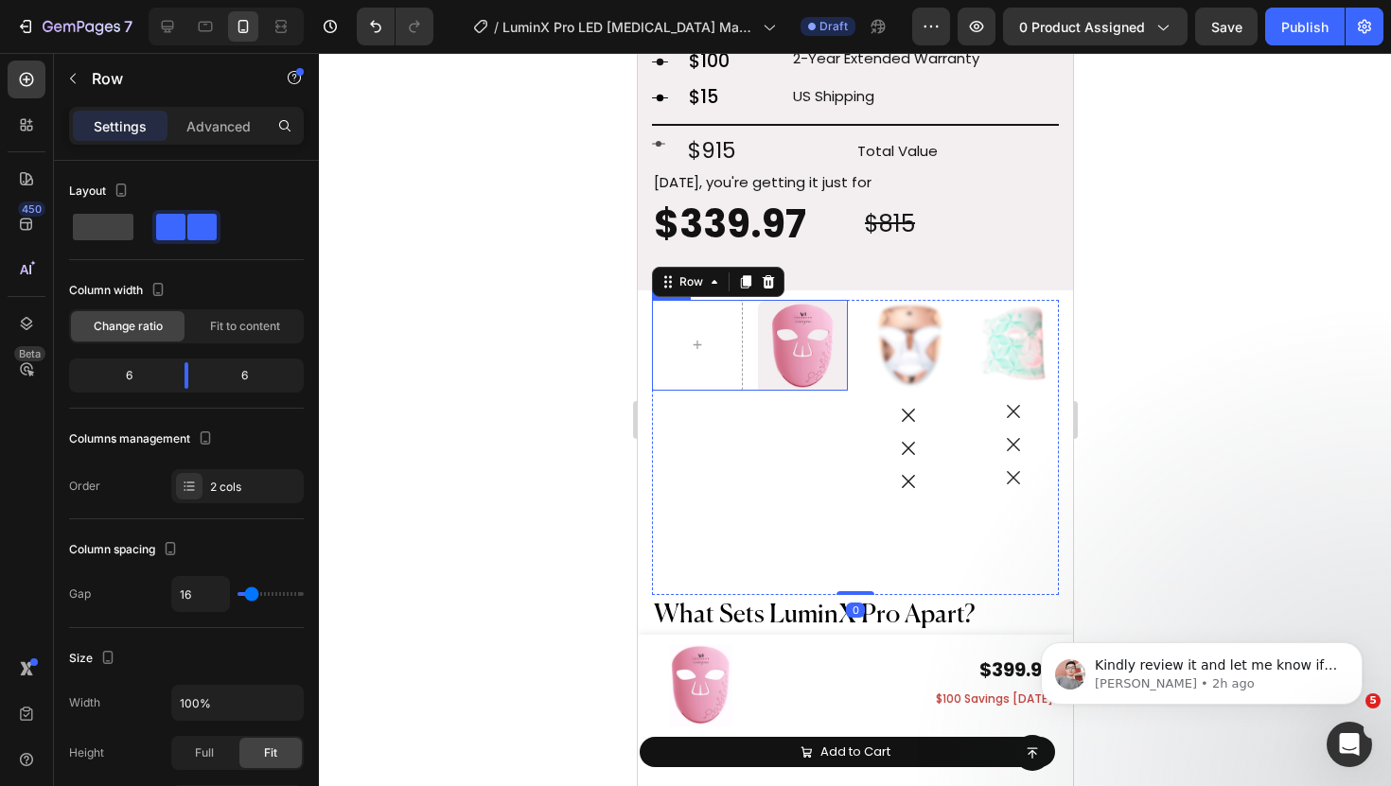
click at [748, 325] on div "Image Hero Banner Row" at bounding box center [749, 345] width 196 height 91
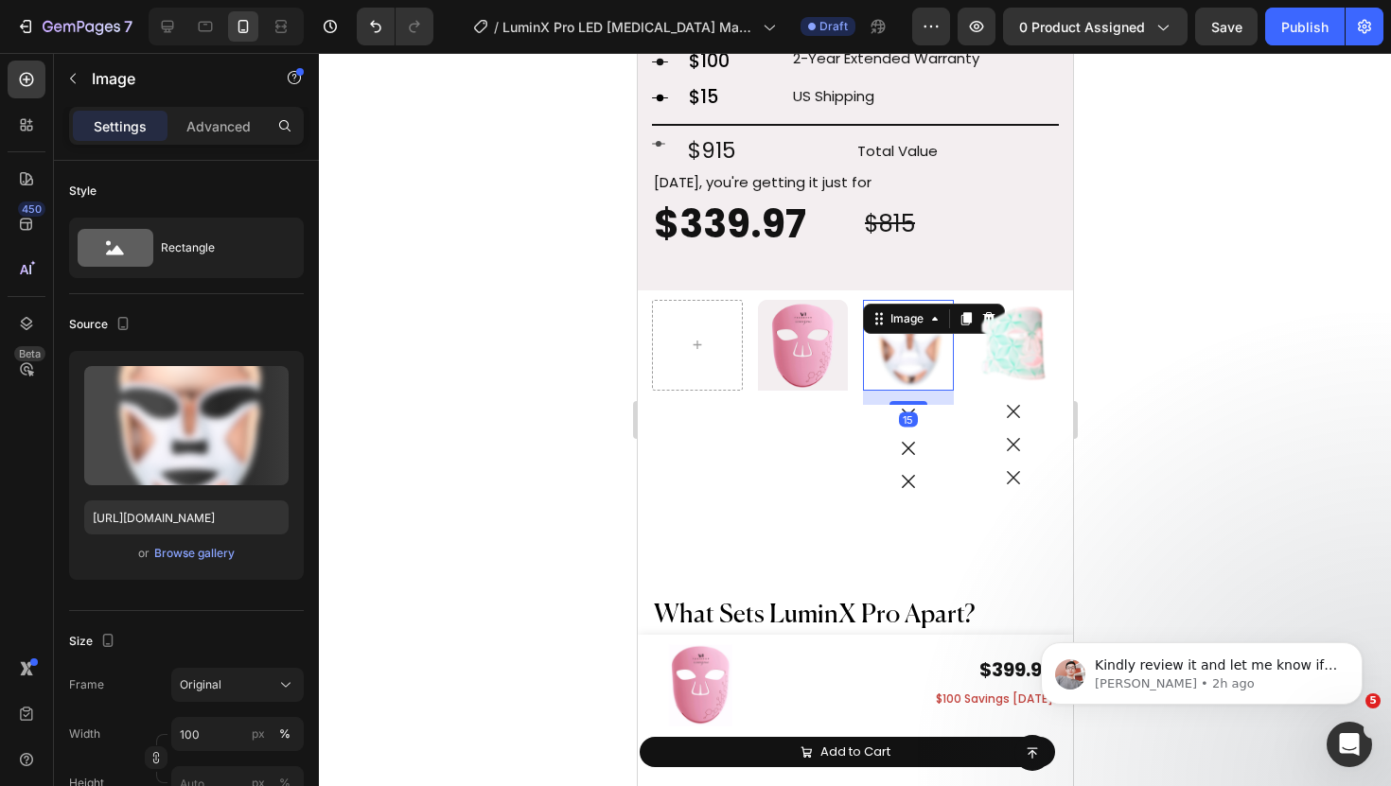
click at [862, 355] on img at bounding box center [907, 345] width 91 height 91
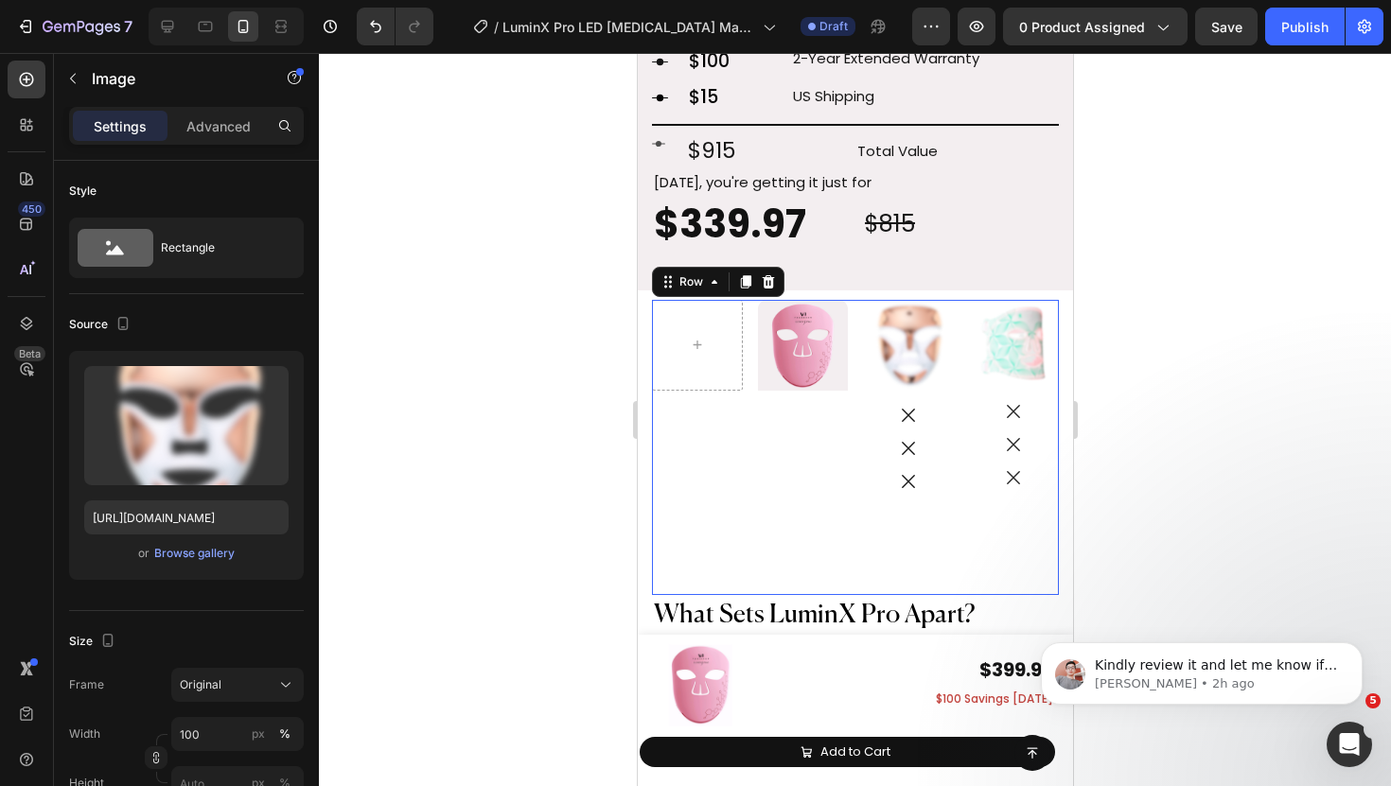
click at [848, 358] on div "Image Hero Banner Row Image Icon Icon Icon Image Icon Icon Icon Image Icon Icon…" at bounding box center [854, 447] width 407 height 295
